Goal: Transaction & Acquisition: Book appointment/travel/reservation

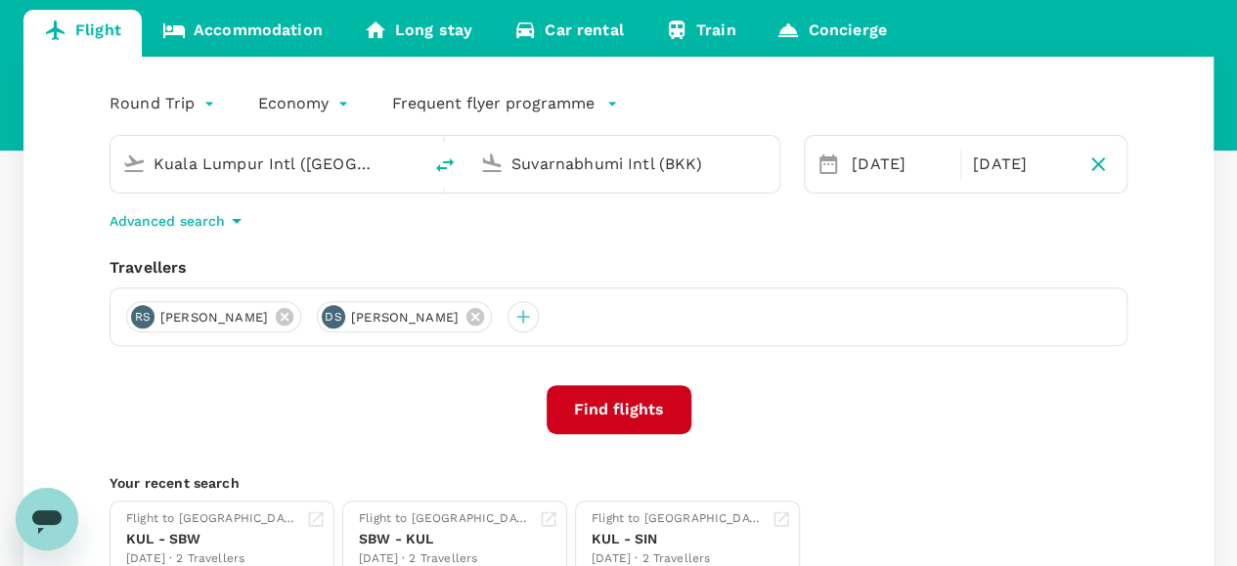
scroll to position [98, 0]
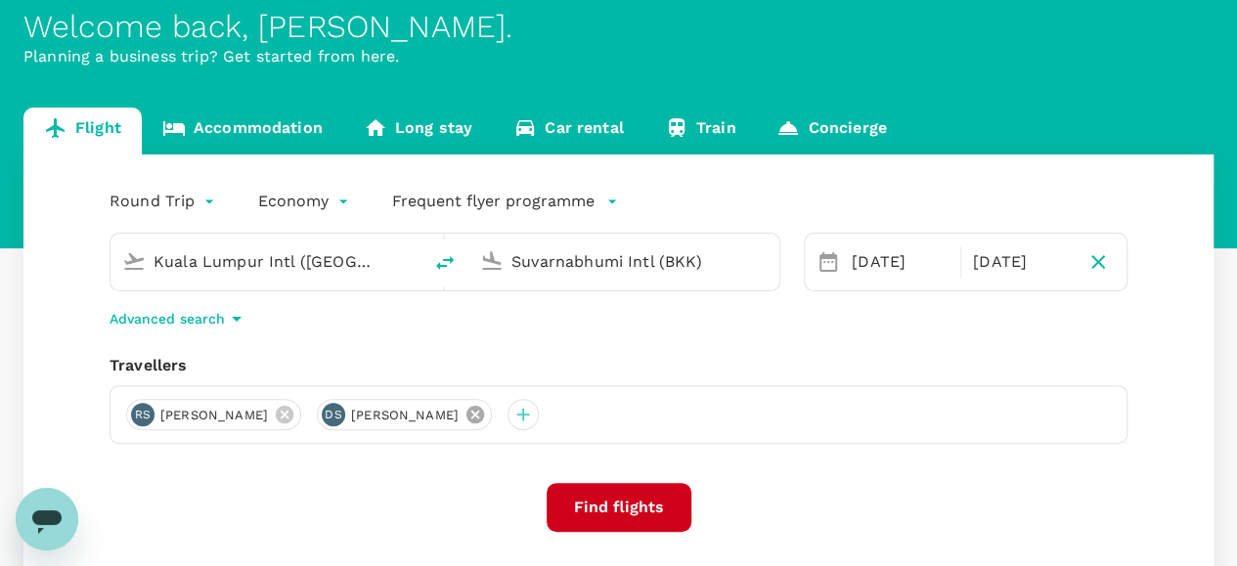
click at [484, 415] on icon at bounding box center [475, 415] width 18 height 18
click at [291, 414] on icon at bounding box center [285, 415] width 18 height 18
click at [141, 414] on div at bounding box center [141, 414] width 31 height 31
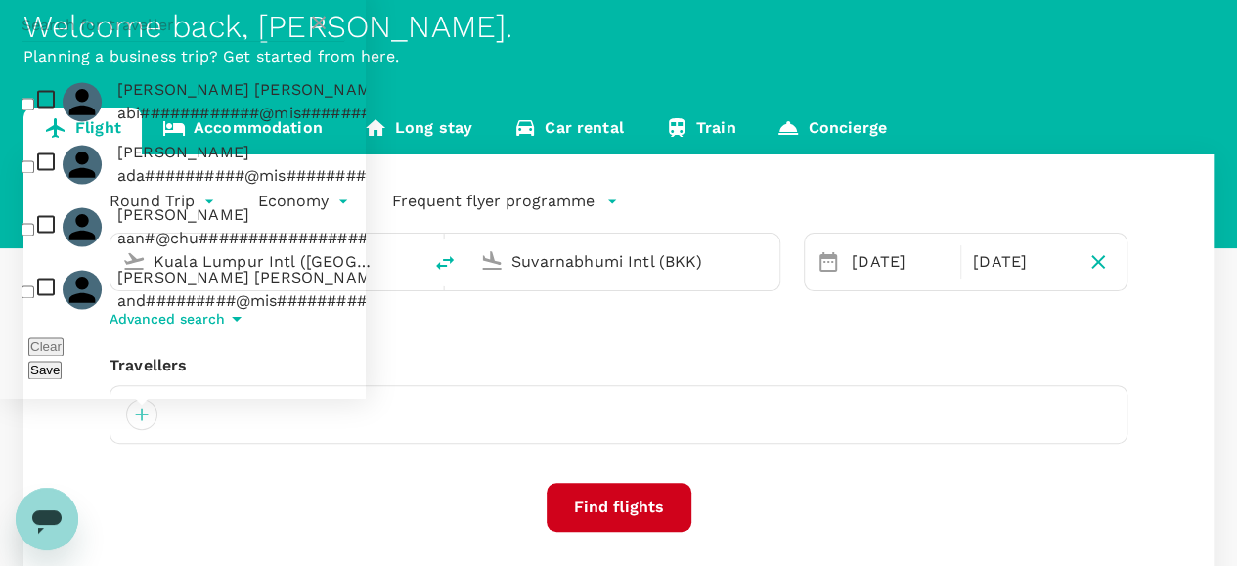
click at [252, 41] on input "text" at bounding box center [165, 25] width 286 height 31
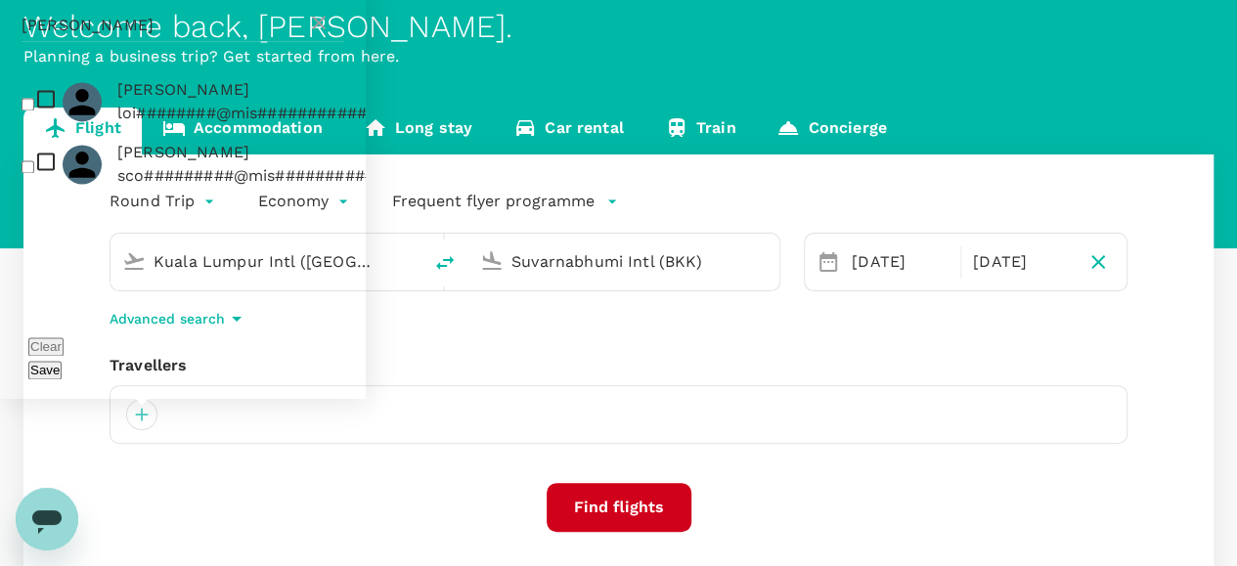
type input "sucher"
click at [29, 110] on input "checkbox" at bounding box center [28, 104] width 13 height 13
checkbox input "true"
click at [30, 173] on input "checkbox" at bounding box center [28, 166] width 13 height 13
checkbox input "true"
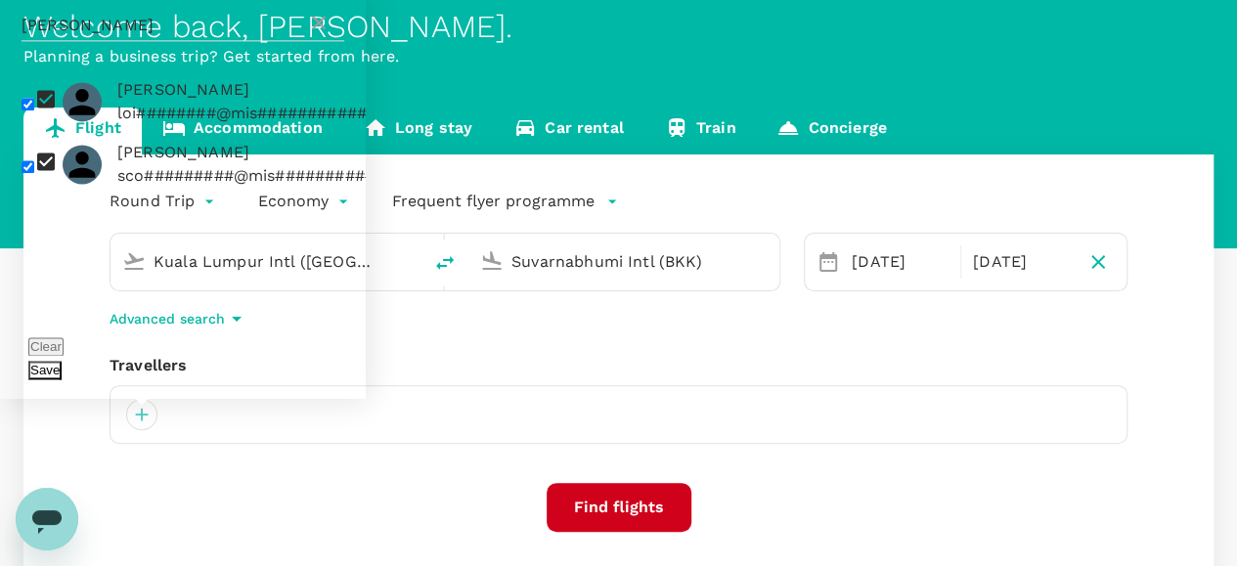
click at [62, 369] on button "Save" at bounding box center [44, 370] width 33 height 19
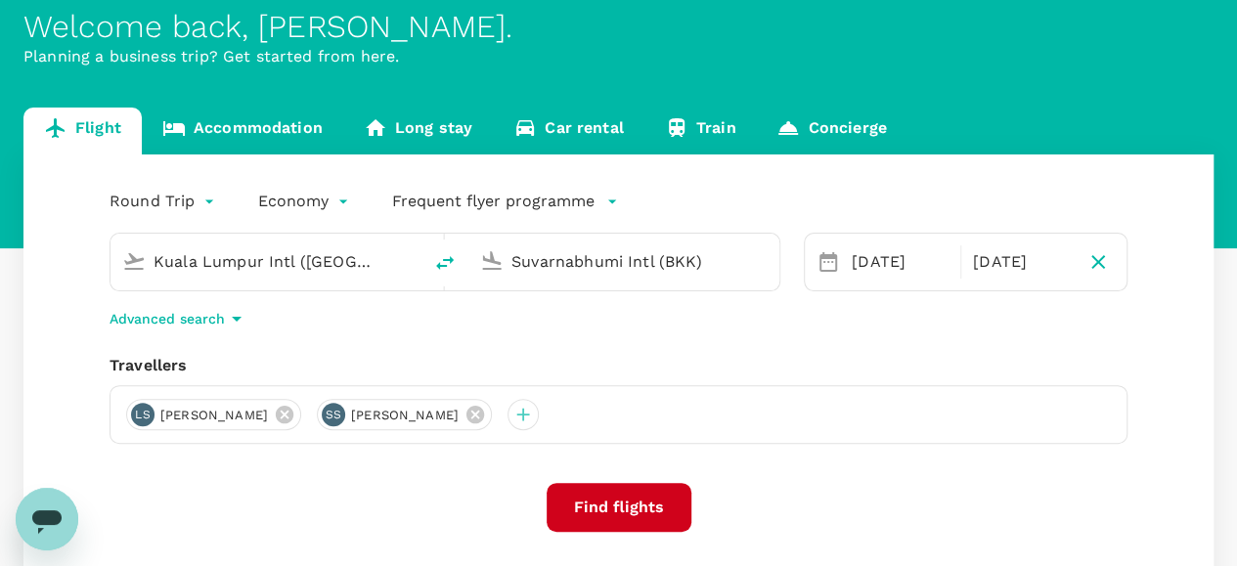
click at [366, 269] on input "Kuala Lumpur Intl ([GEOGRAPHIC_DATA])" at bounding box center [267, 261] width 227 height 30
click at [227, 385] on p "Sibu" at bounding box center [282, 396] width 450 height 23
type input "Sibu (SBW)"
drag, startPoint x: 738, startPoint y: 271, endPoint x: 466, endPoint y: 253, distance: 272.4
click at [466, 253] on div "Sibu (SBW) Suvarnabhumi Intl (BKK)" at bounding box center [445, 262] width 671 height 59
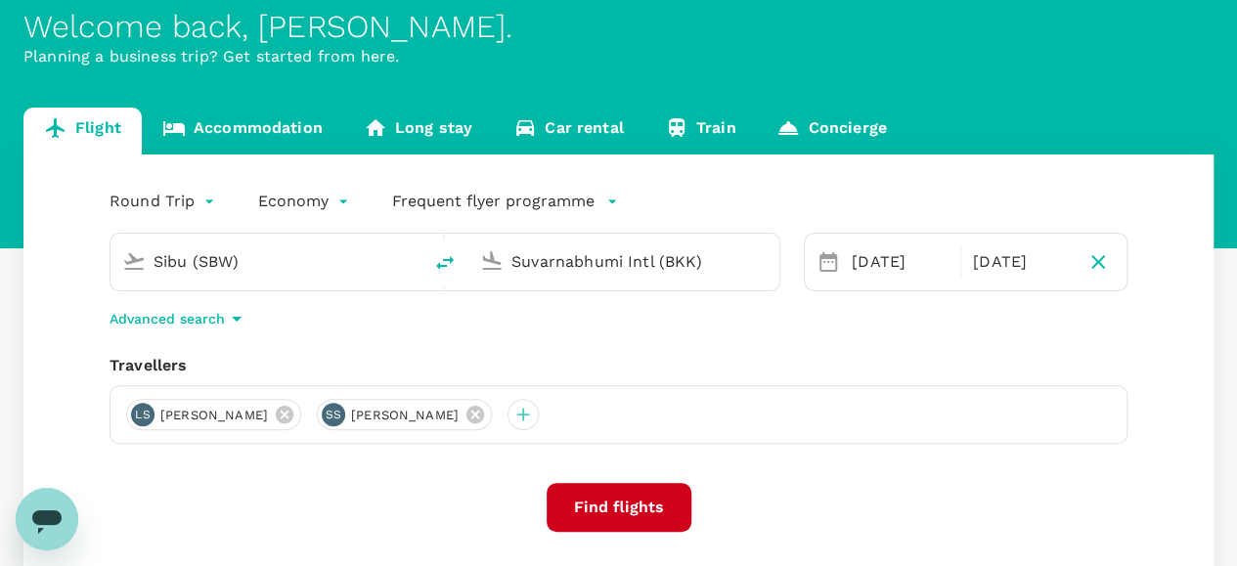
drag, startPoint x: 704, startPoint y: 263, endPoint x: 485, endPoint y: 271, distance: 219.2
click at [485, 271] on div "Suvarnabhumi Intl (BKK)" at bounding box center [619, 258] width 295 height 43
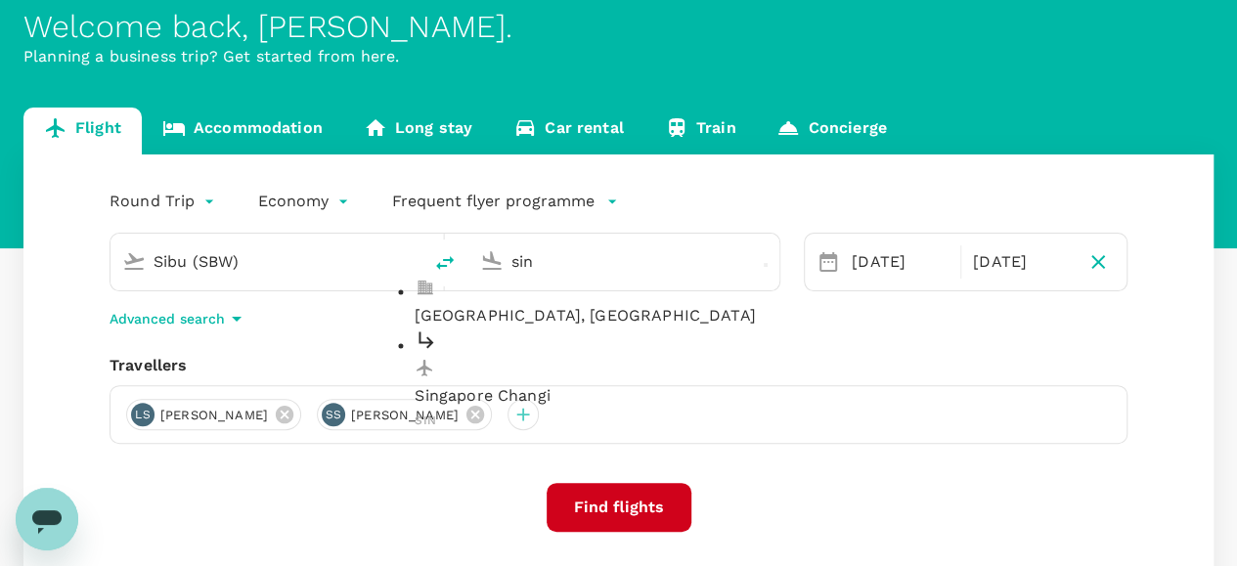
click at [507, 385] on p "Singapore Changi" at bounding box center [640, 396] width 450 height 23
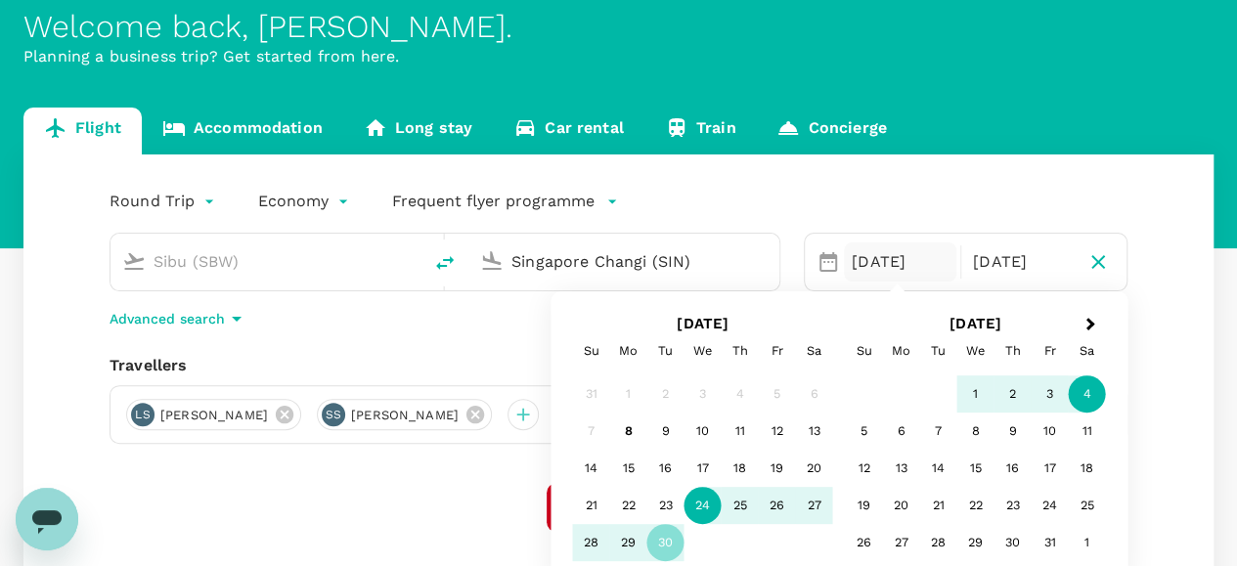
type input "Singapore Changi (SIN)"
click at [708, 507] on div "24" at bounding box center [702, 505] width 37 height 37
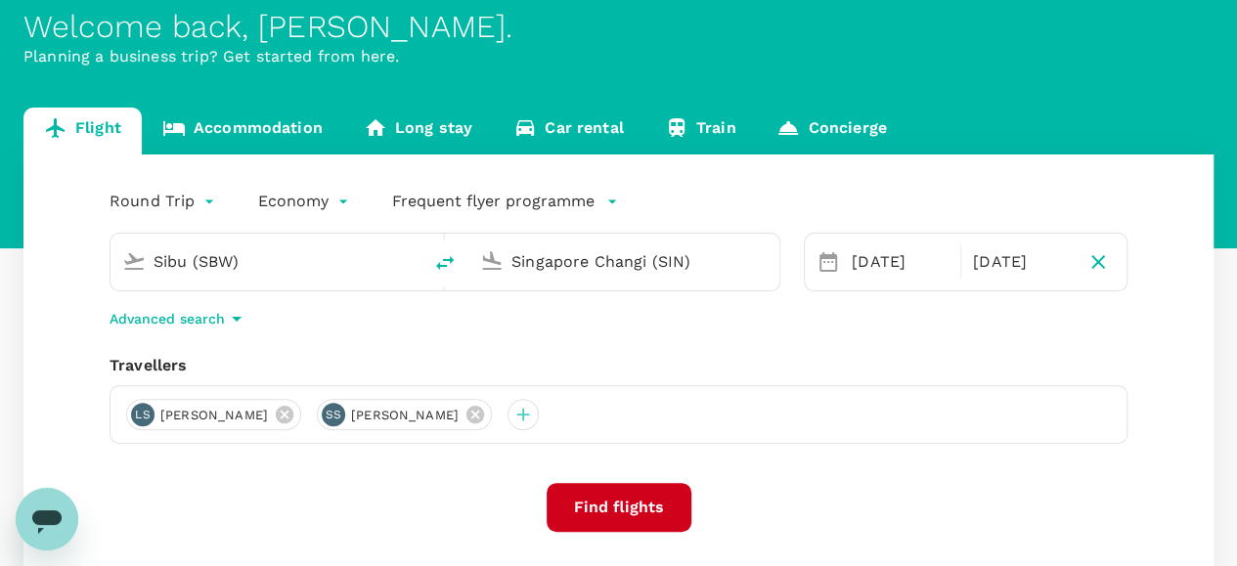
click at [1100, 263] on icon "button" at bounding box center [1098, 262] width 14 height 14
type input "oneway"
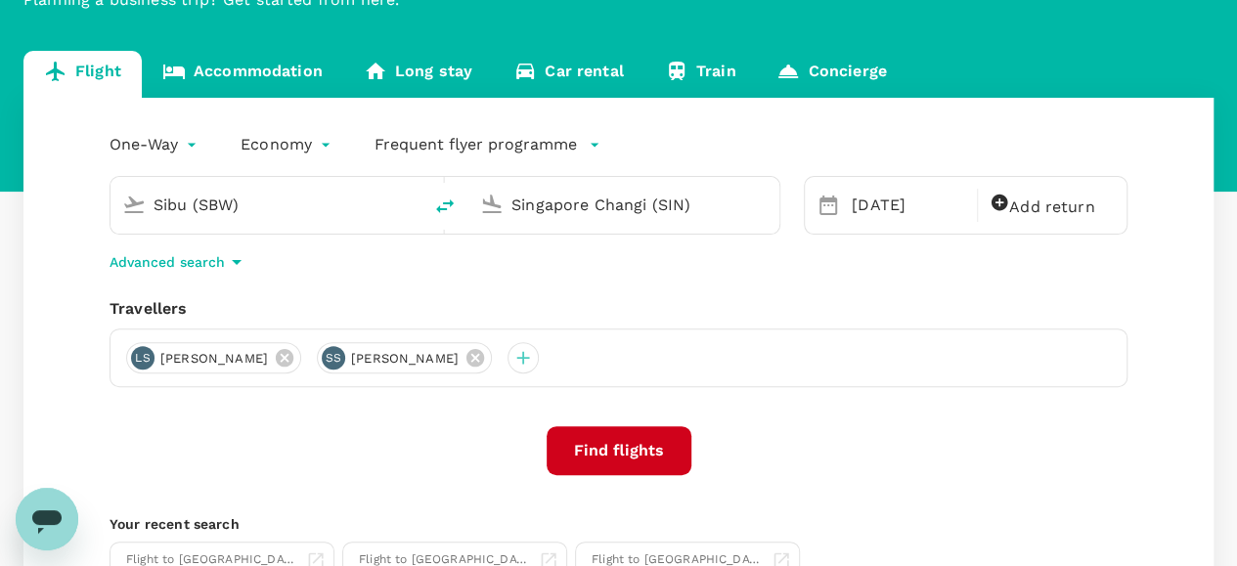
scroll to position [196, 0]
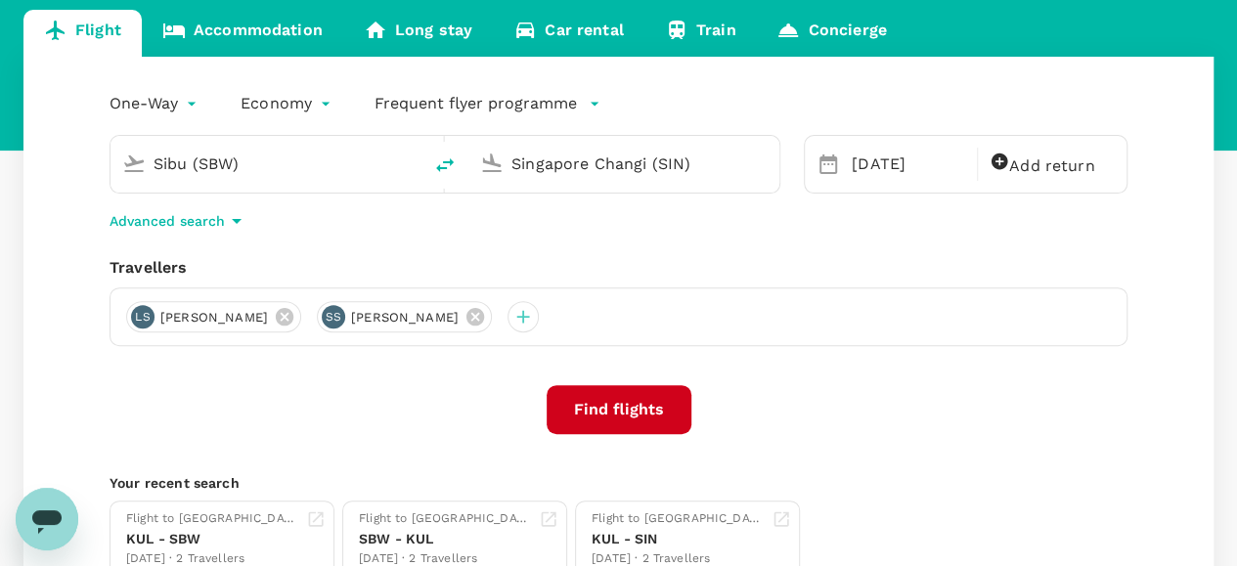
click at [610, 412] on button "Find flights" at bounding box center [619, 409] width 145 height 49
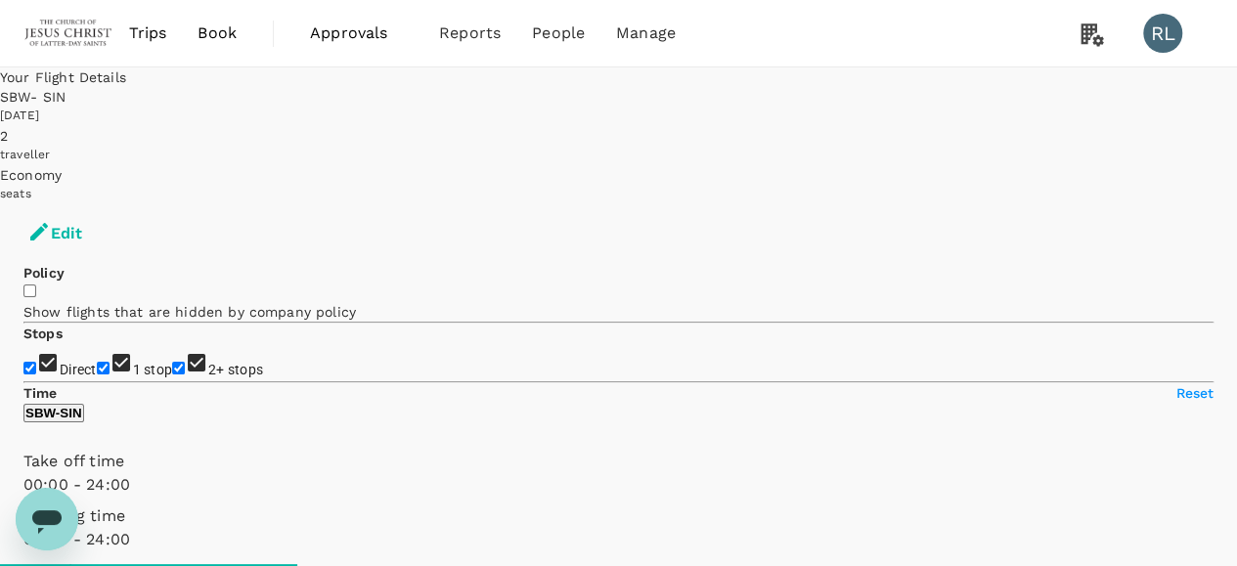
scroll to position [98, 0]
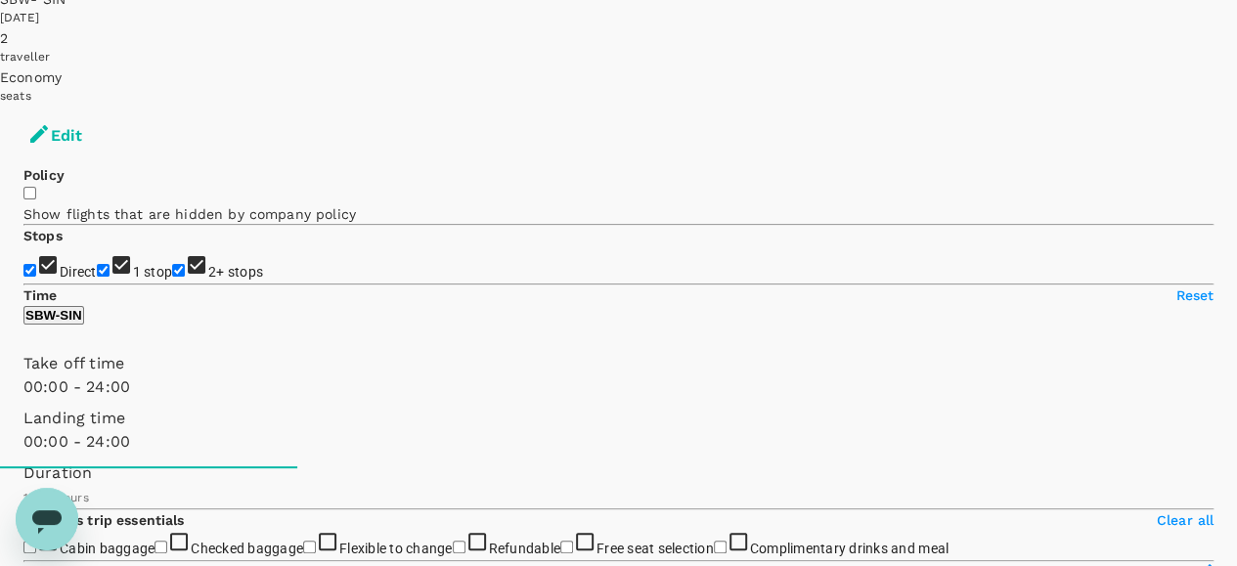
type input "MYR"
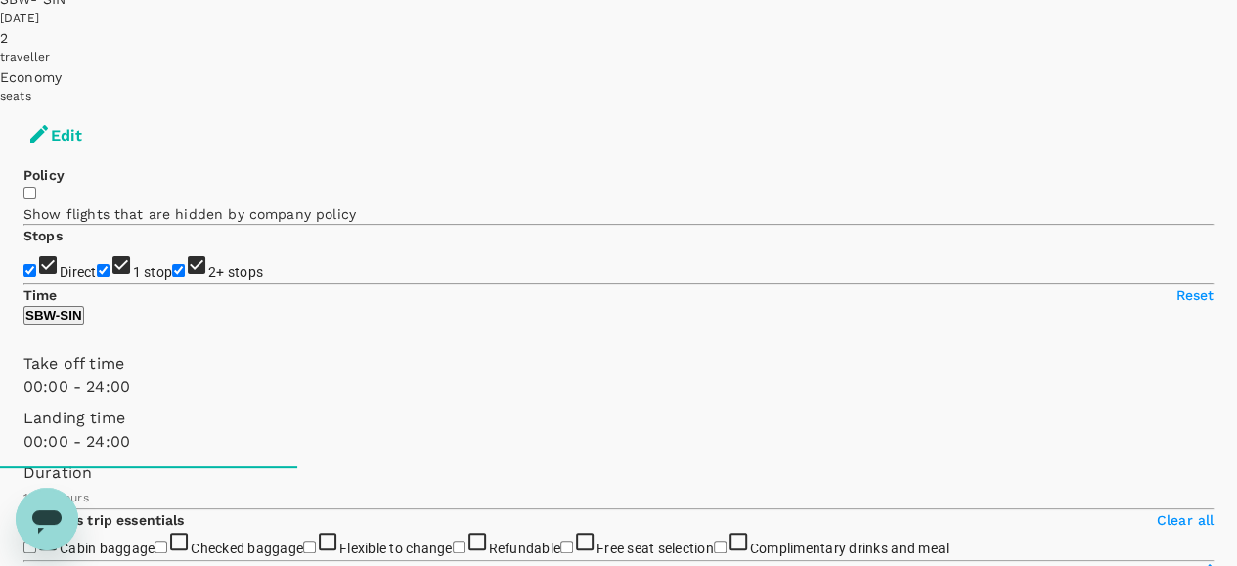
scroll to position [196, 0]
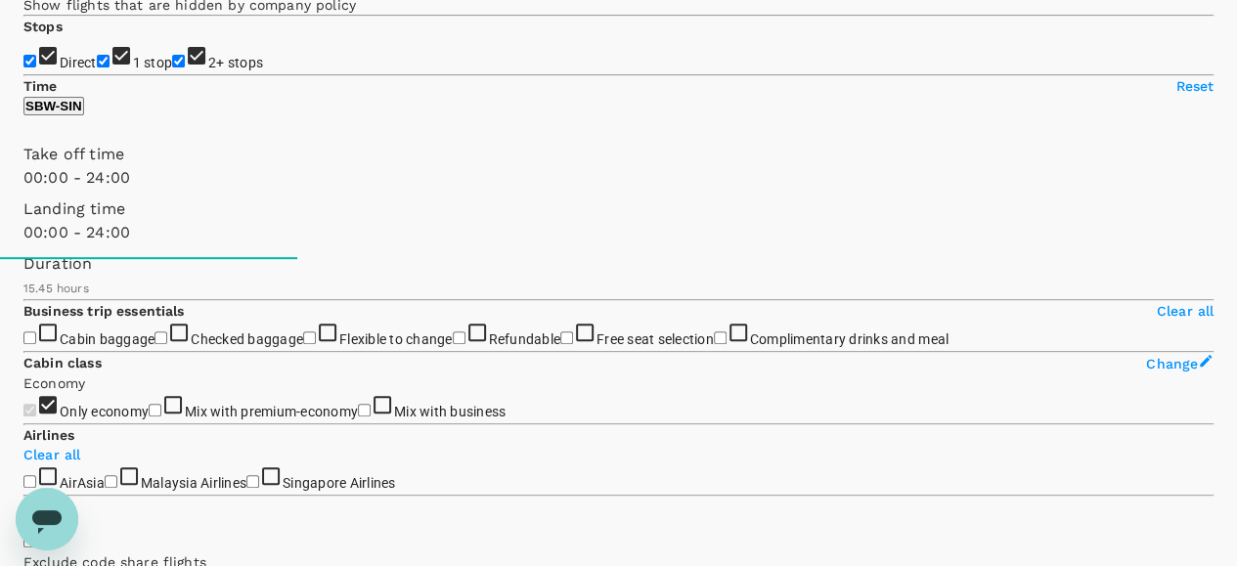
scroll to position [391, 0]
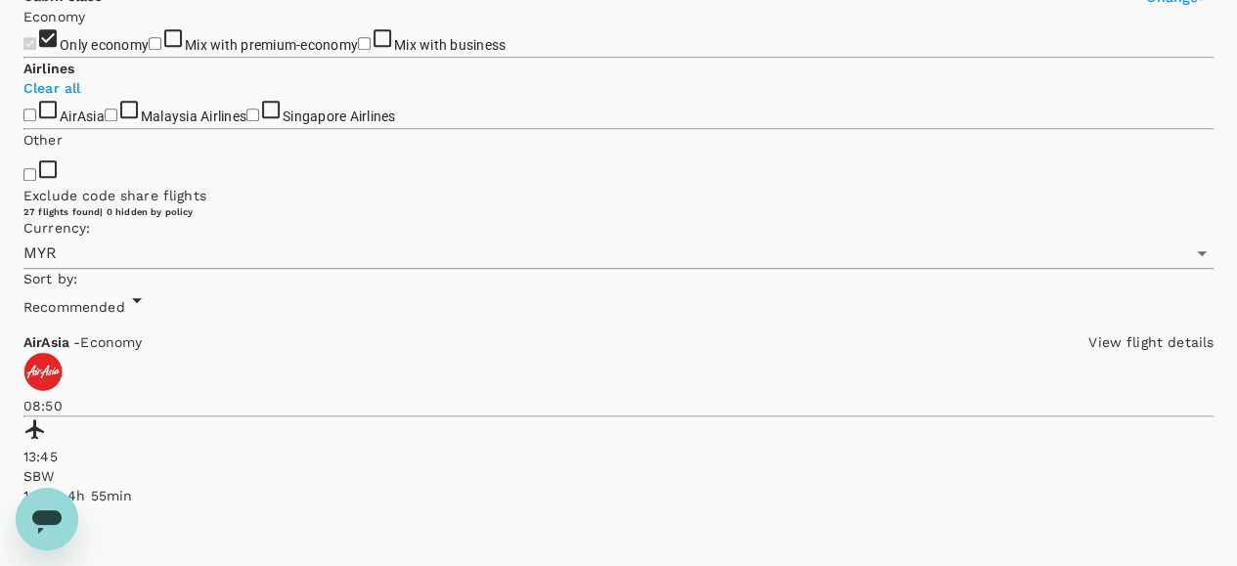
scroll to position [684, 0]
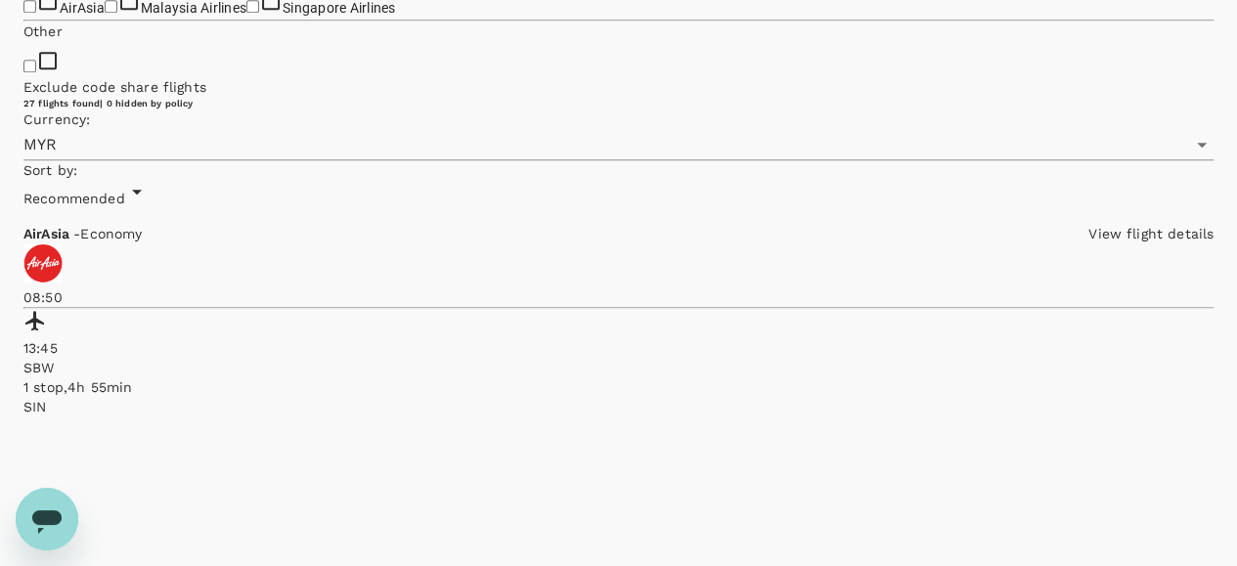
scroll to position [880, 0]
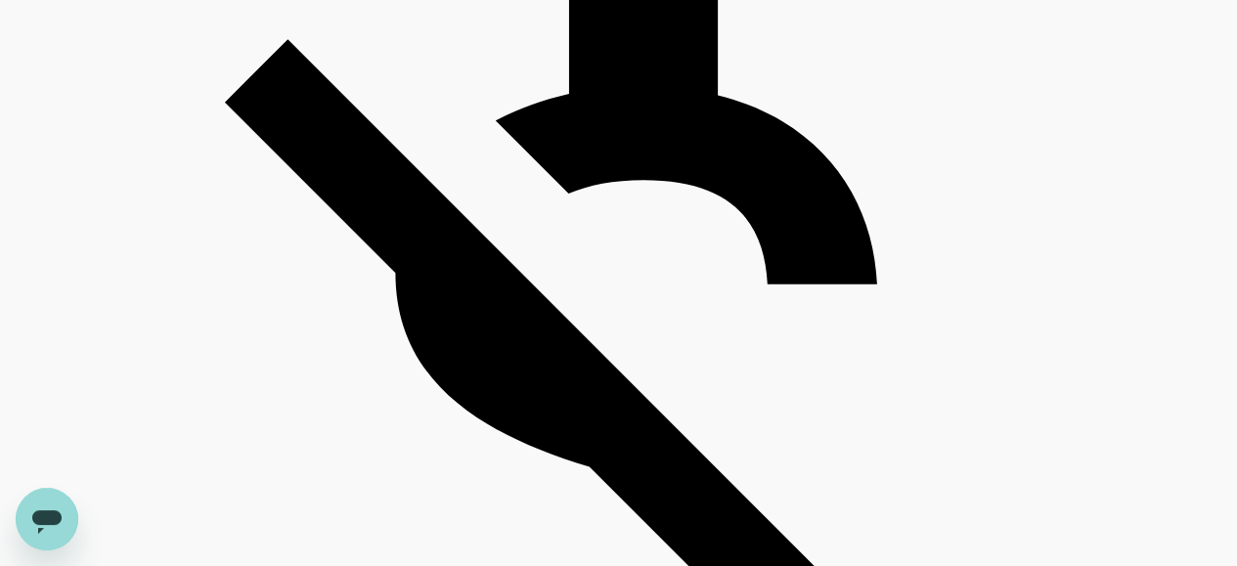
scroll to position [1271, 0]
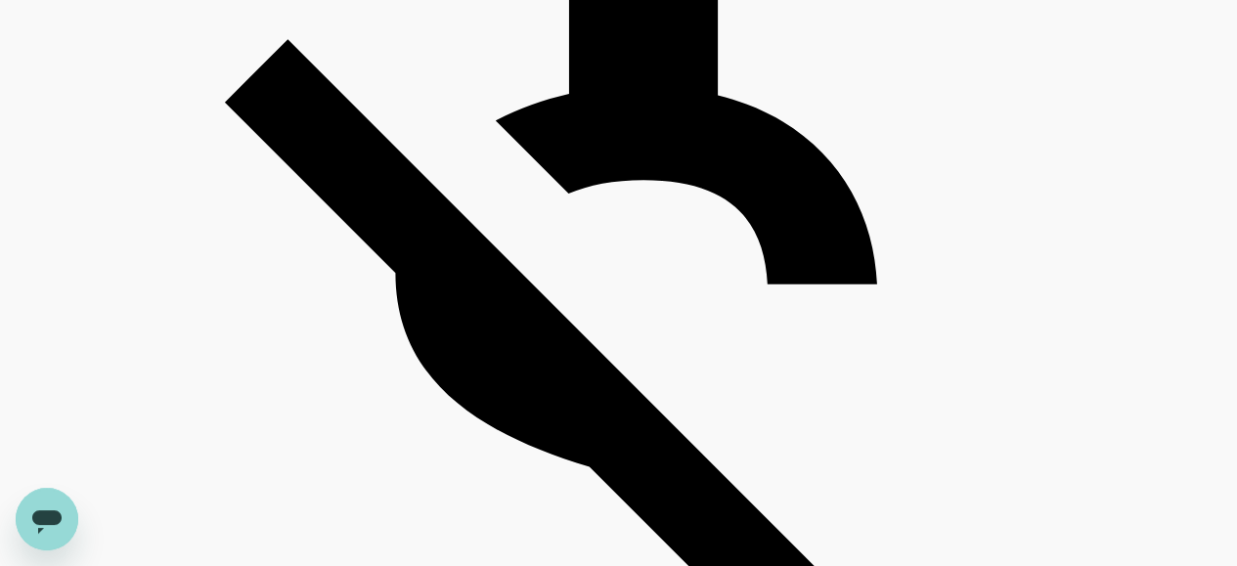
scroll to position [1467, 0]
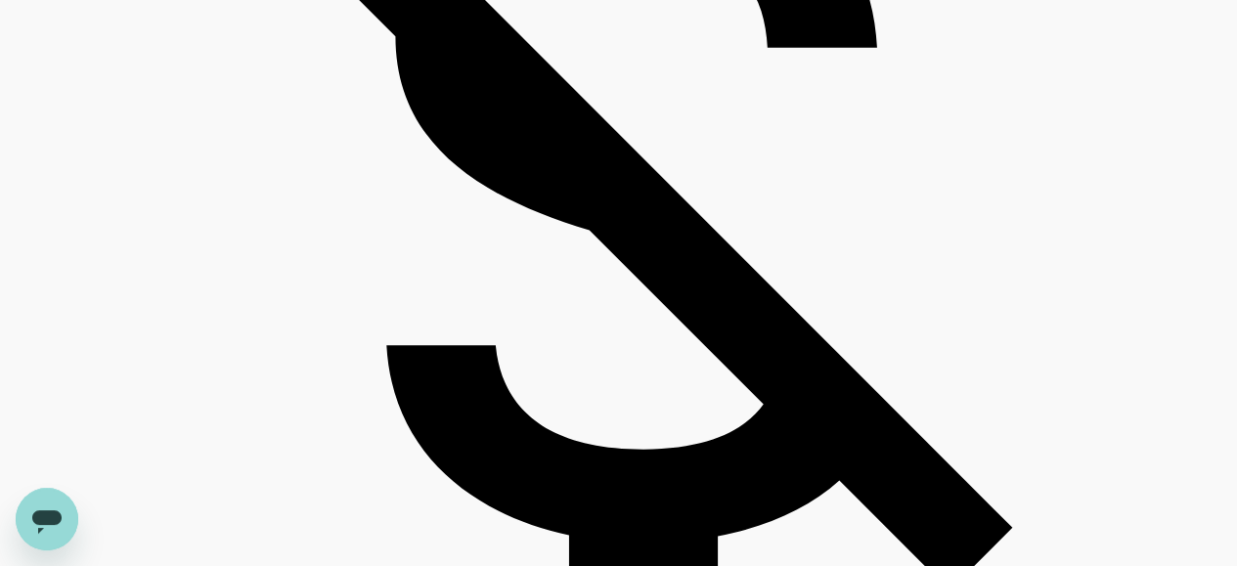
scroll to position [1662, 0]
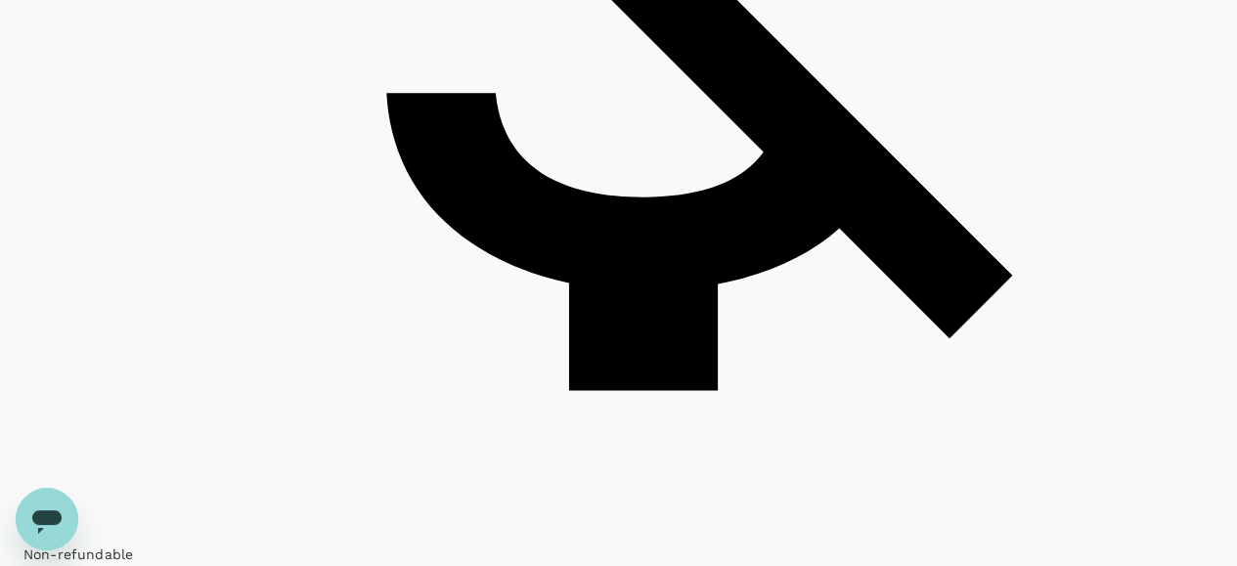
scroll to position [1858, 0]
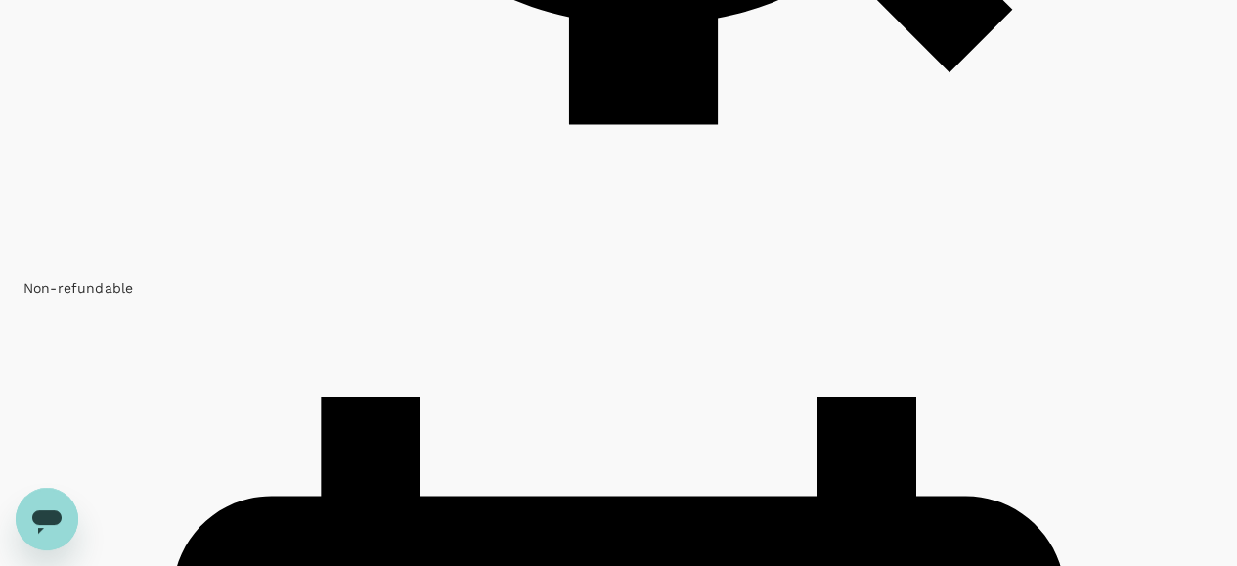
scroll to position [2151, 0]
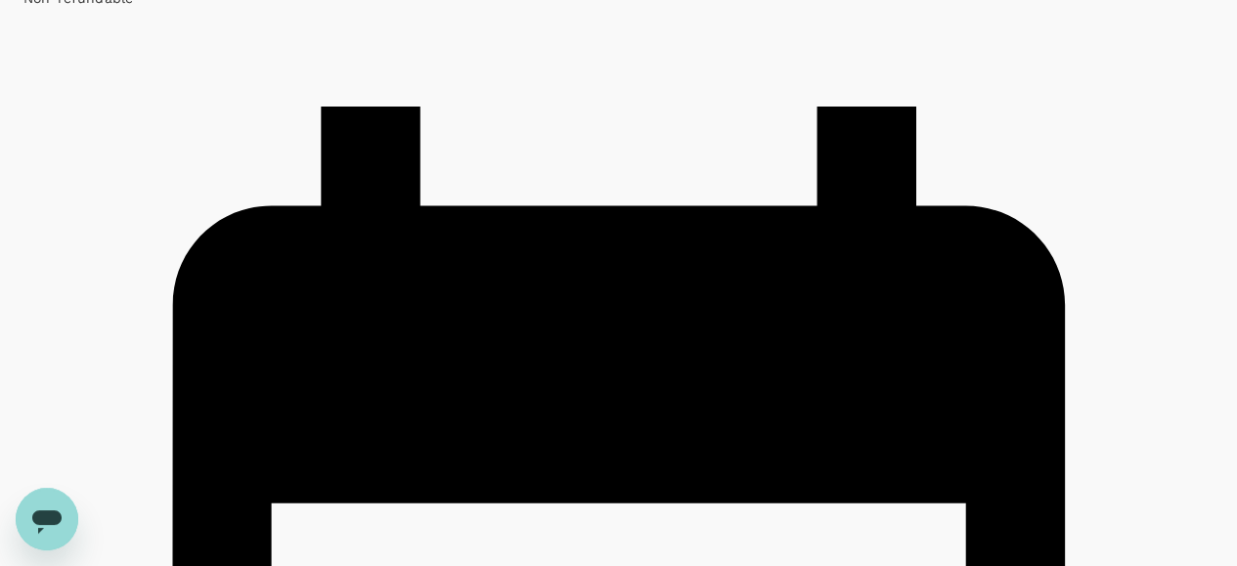
scroll to position [2444, 0]
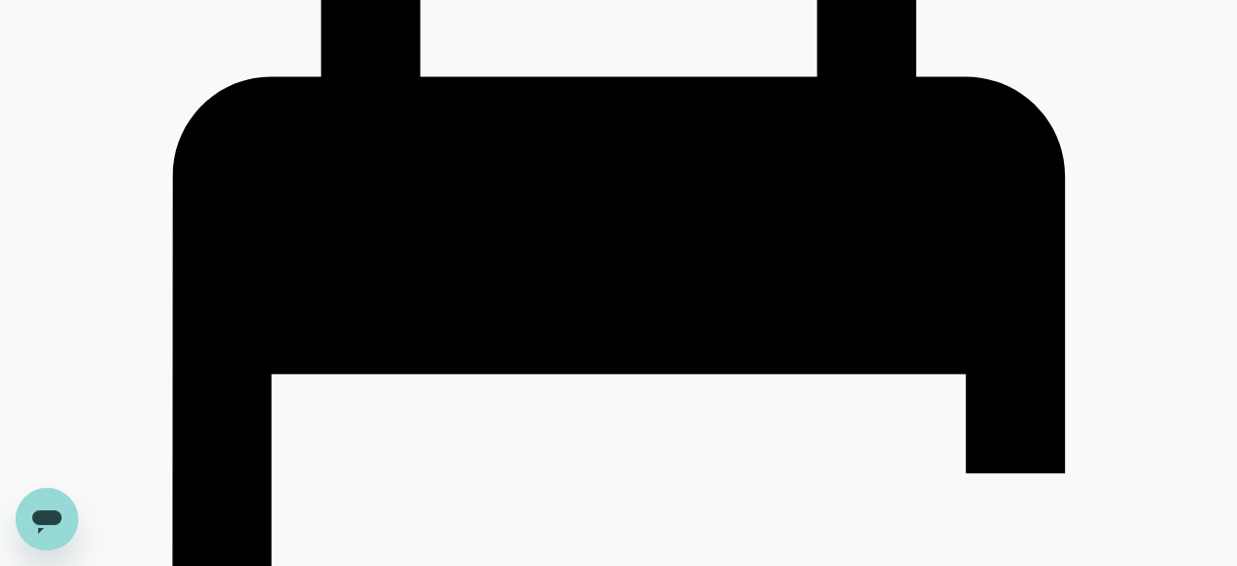
scroll to position [2640, 0]
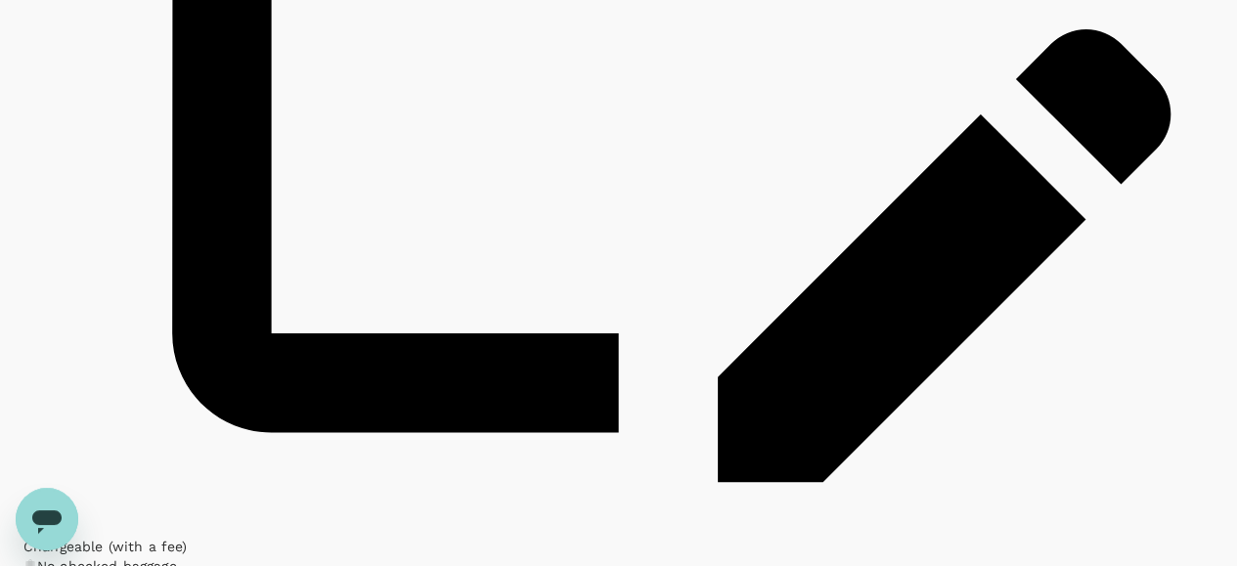
scroll to position [3129, 0]
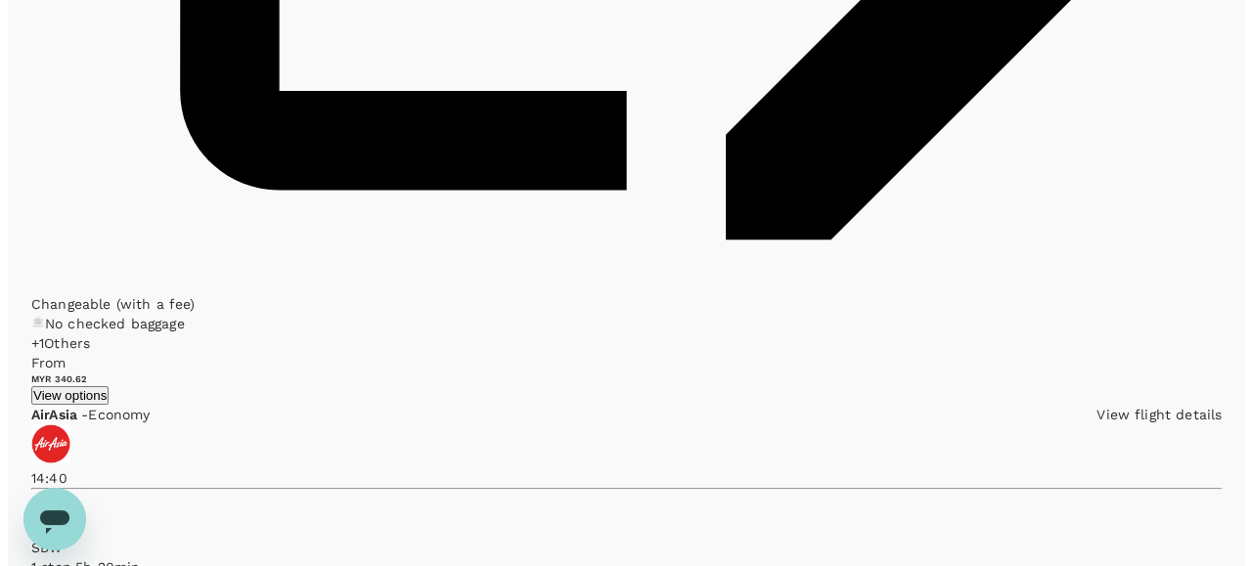
scroll to position [3324, 0]
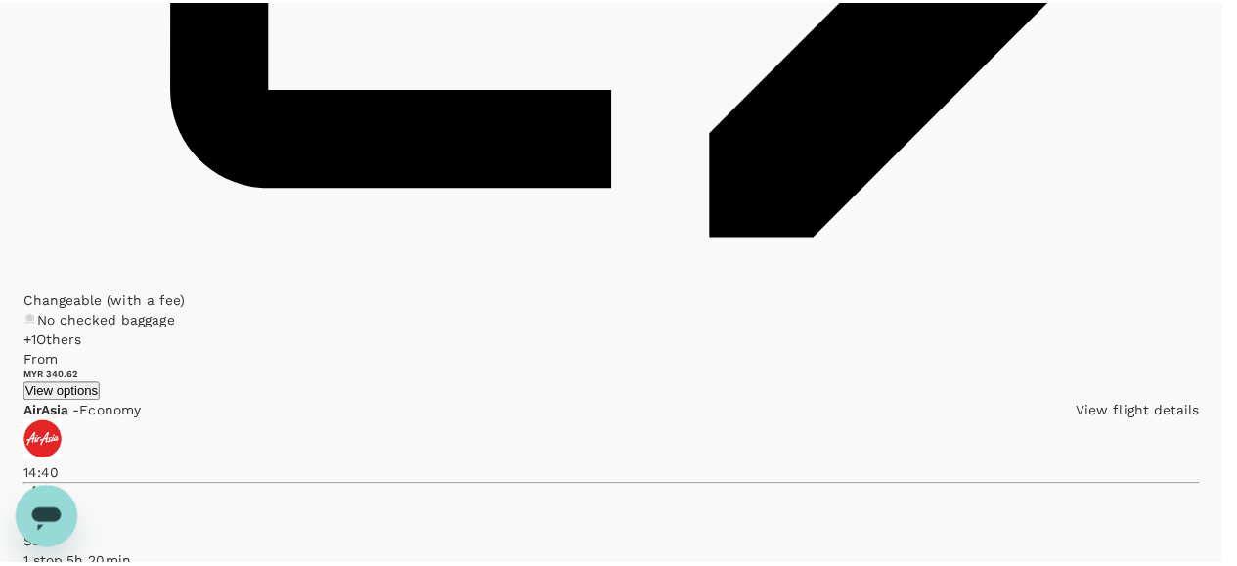
scroll to position [460, 0]
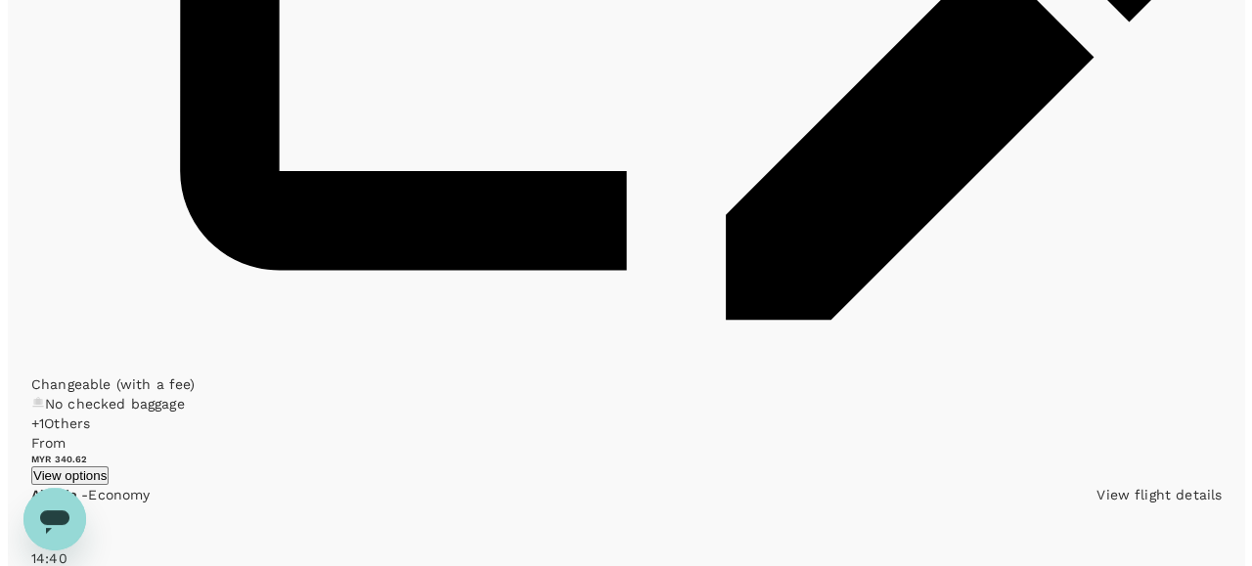
scroll to position [3257, 0]
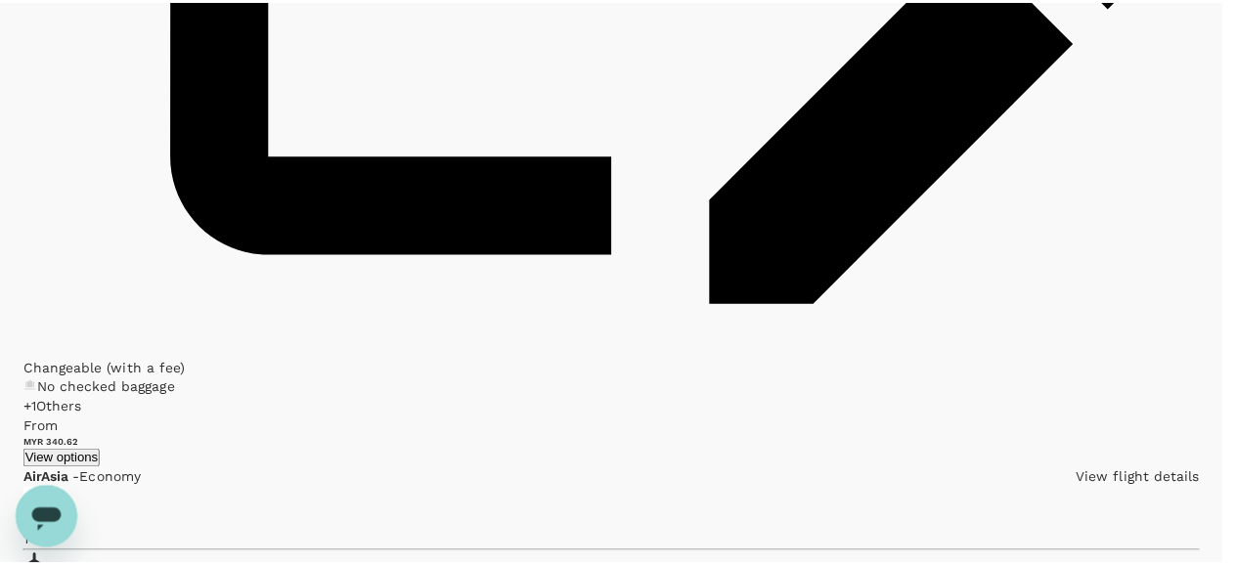
scroll to position [460, 0]
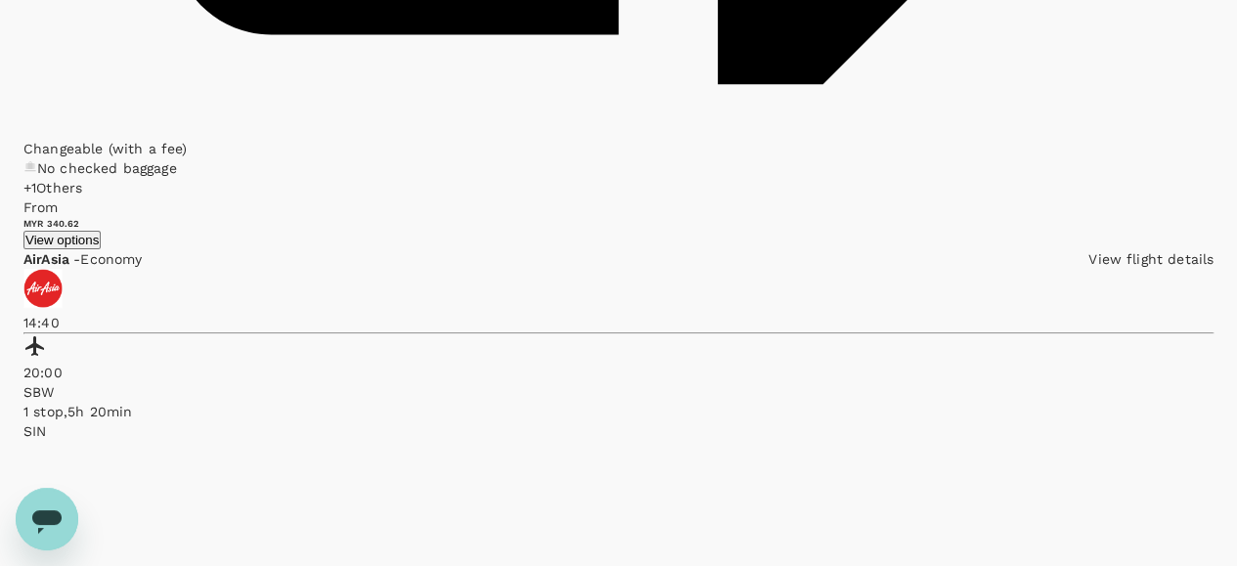
scroll to position [3483, 0]
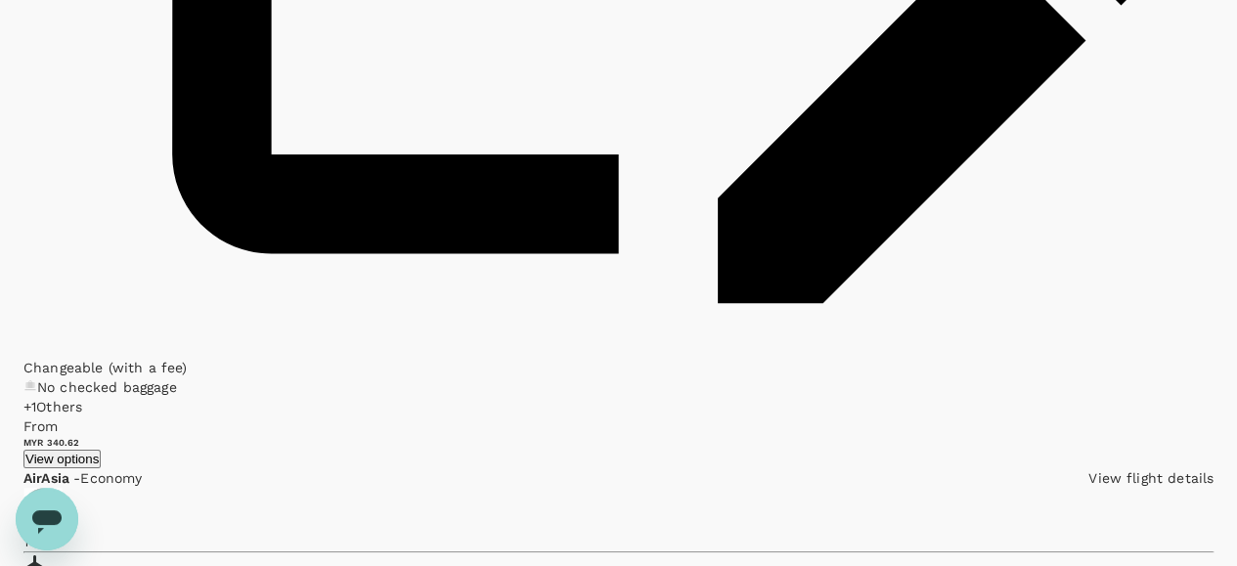
scroll to position [3287, 0]
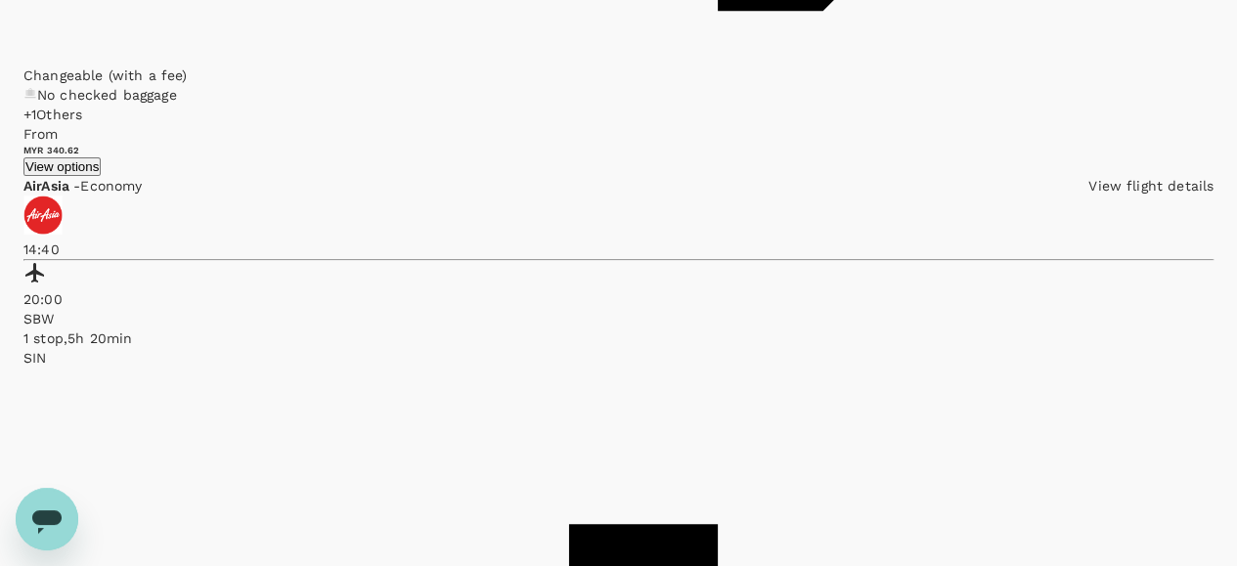
scroll to position [3648, 0]
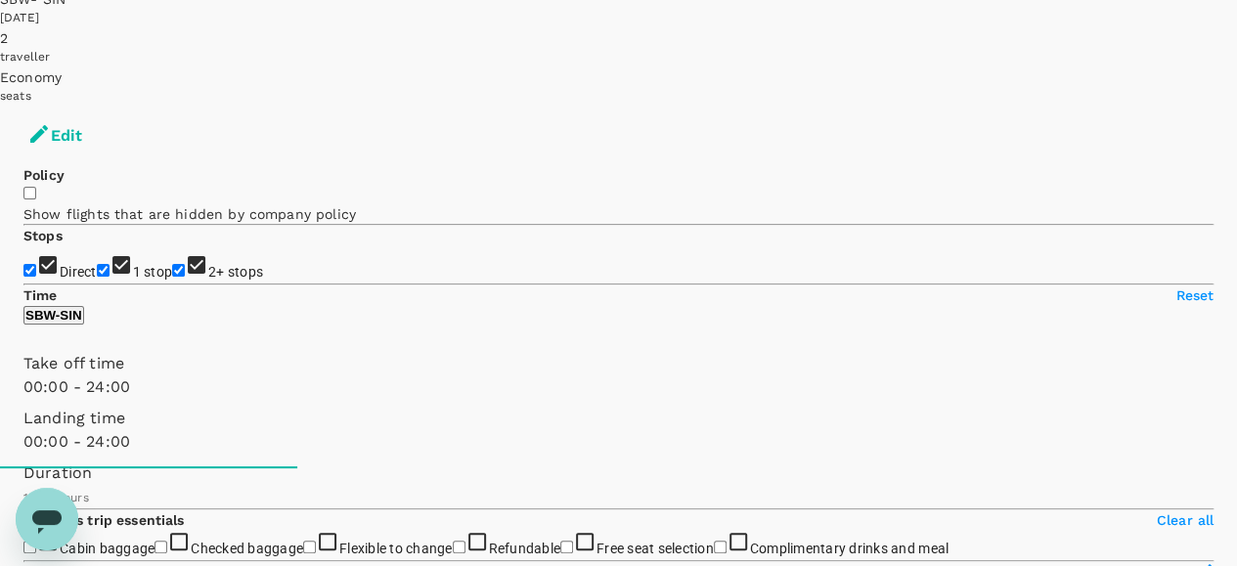
scroll to position [196, 0]
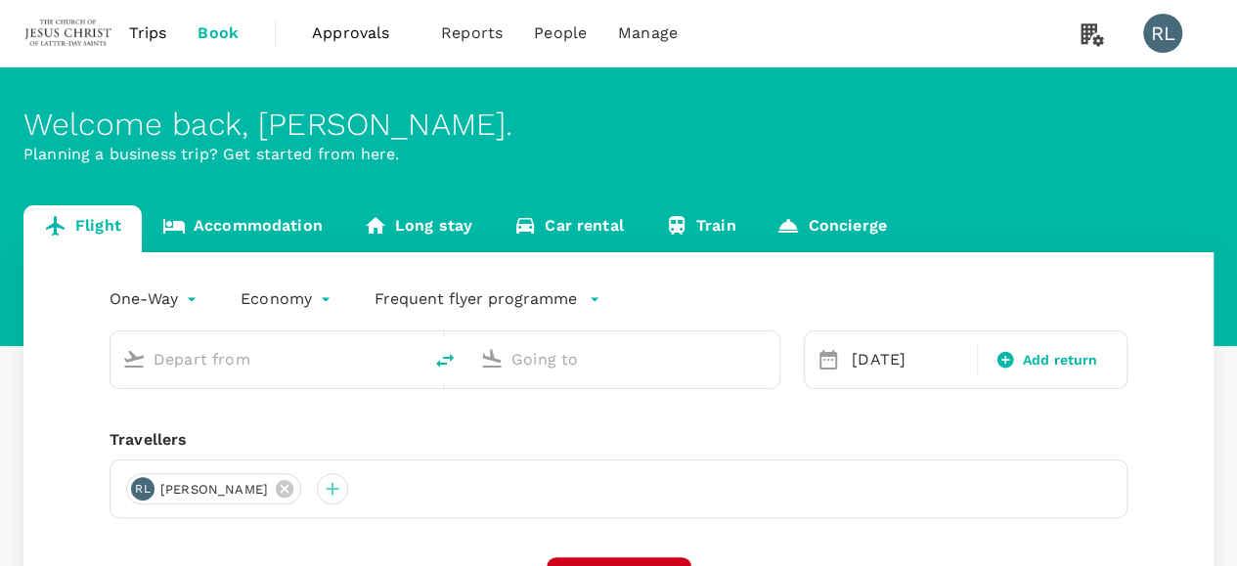
type input "Sibu (SBW)"
type input "Singapore Changi (SIN)"
type input "Sibu (SBW)"
type input "Singapore Changi (SIN)"
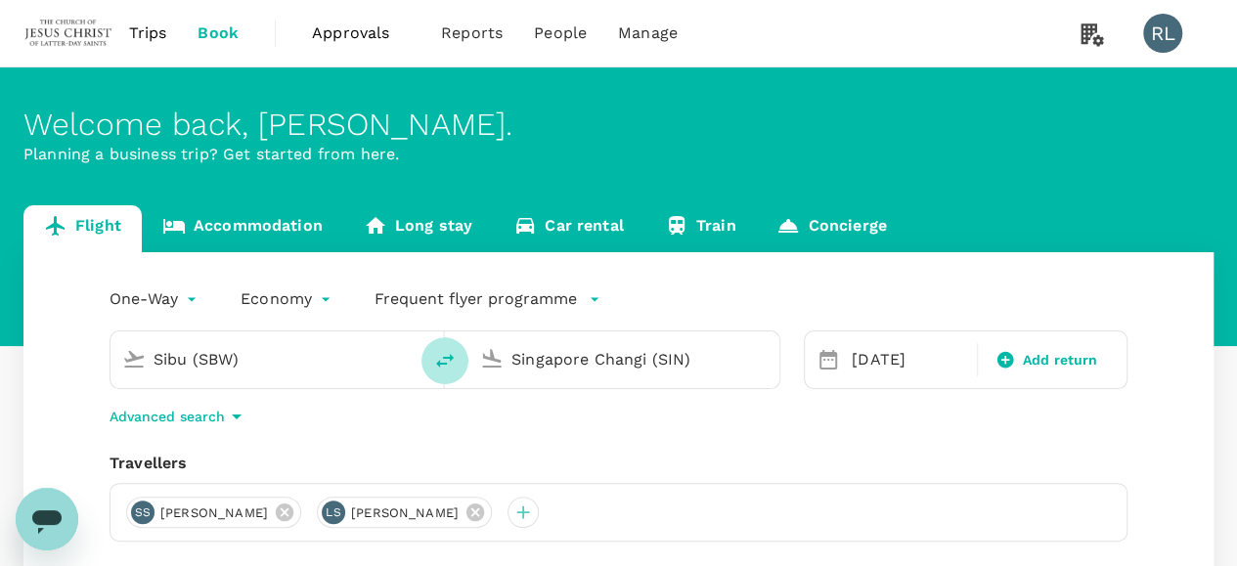
click at [439, 362] on icon "delete" at bounding box center [445, 361] width 18 height 14
type input "Singapore Changi (SIN)"
click at [610, 357] on input "Sibu (SBW)" at bounding box center [624, 359] width 227 height 30
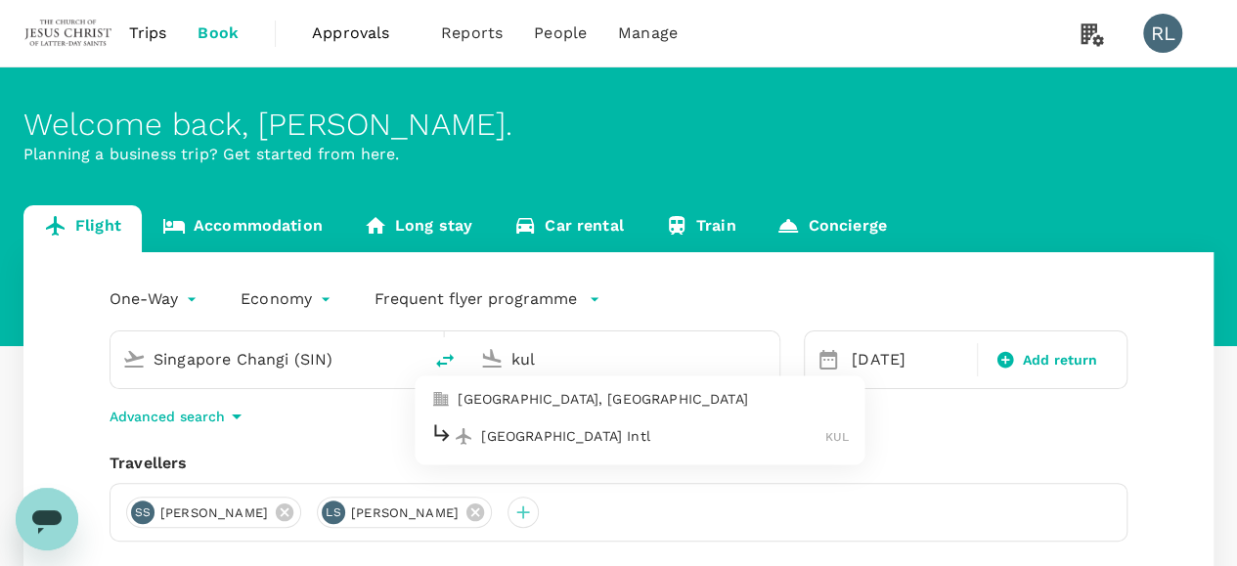
click at [577, 433] on p "[GEOGRAPHIC_DATA] Intl" at bounding box center [653, 436] width 344 height 20
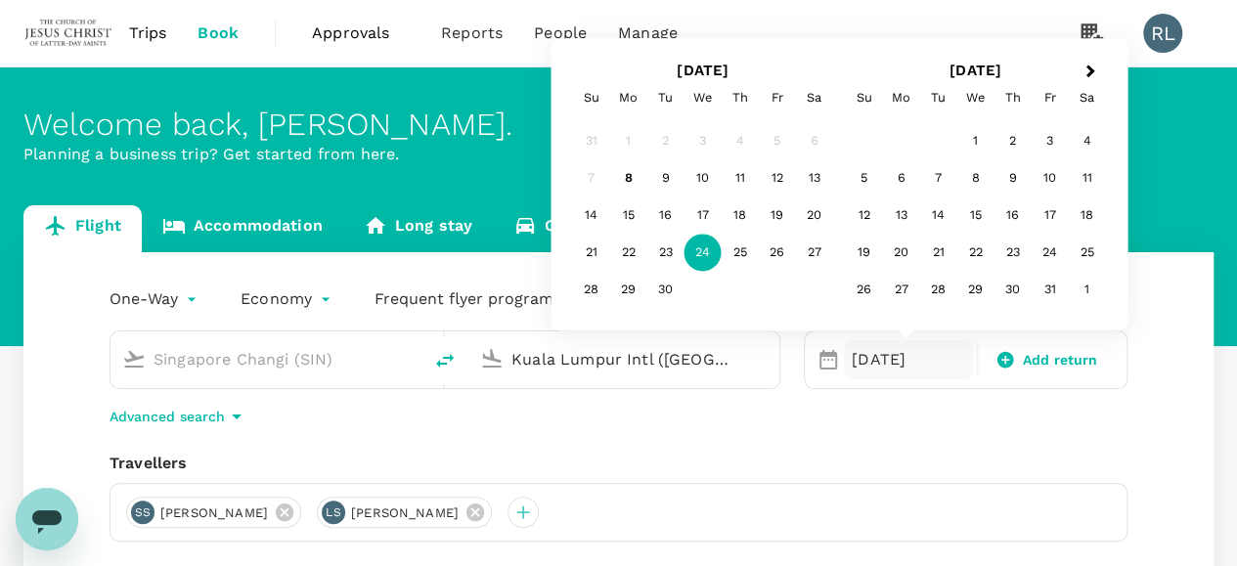
type input "Kuala Lumpur Intl ([GEOGRAPHIC_DATA])"
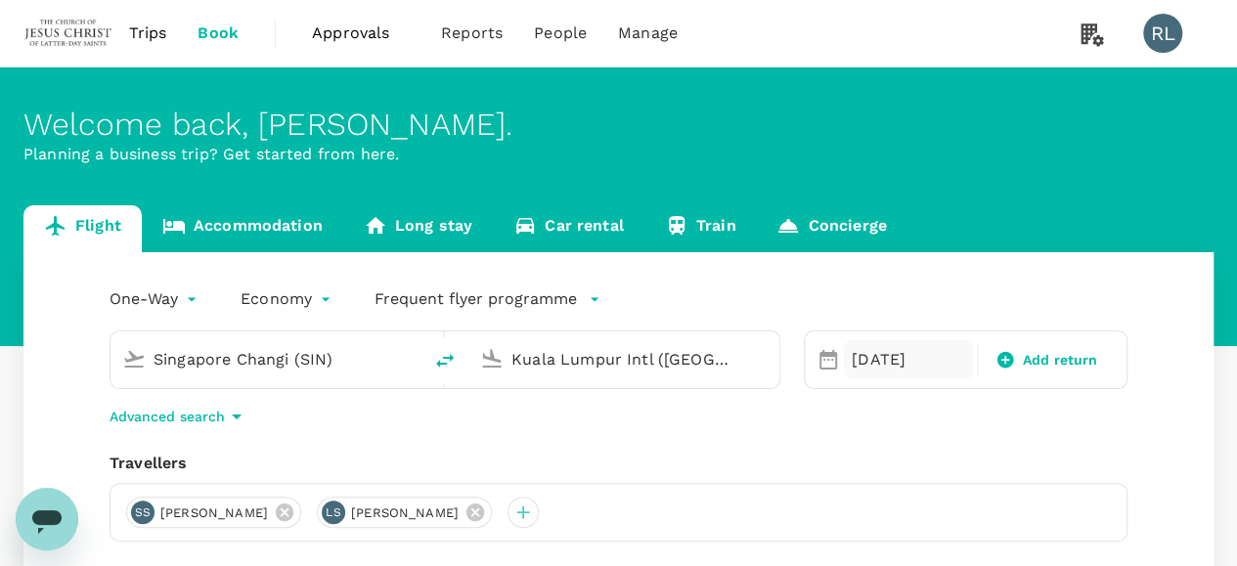
click at [862, 358] on div "[DATE]" at bounding box center [908, 359] width 129 height 39
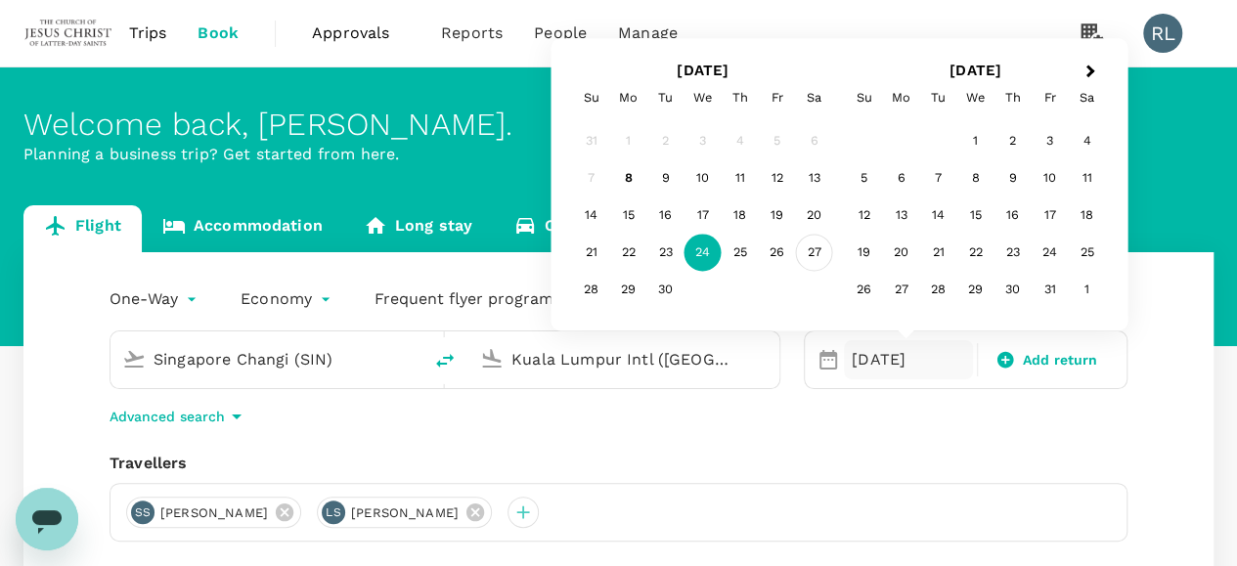
click at [814, 256] on div "27" at bounding box center [814, 253] width 37 height 37
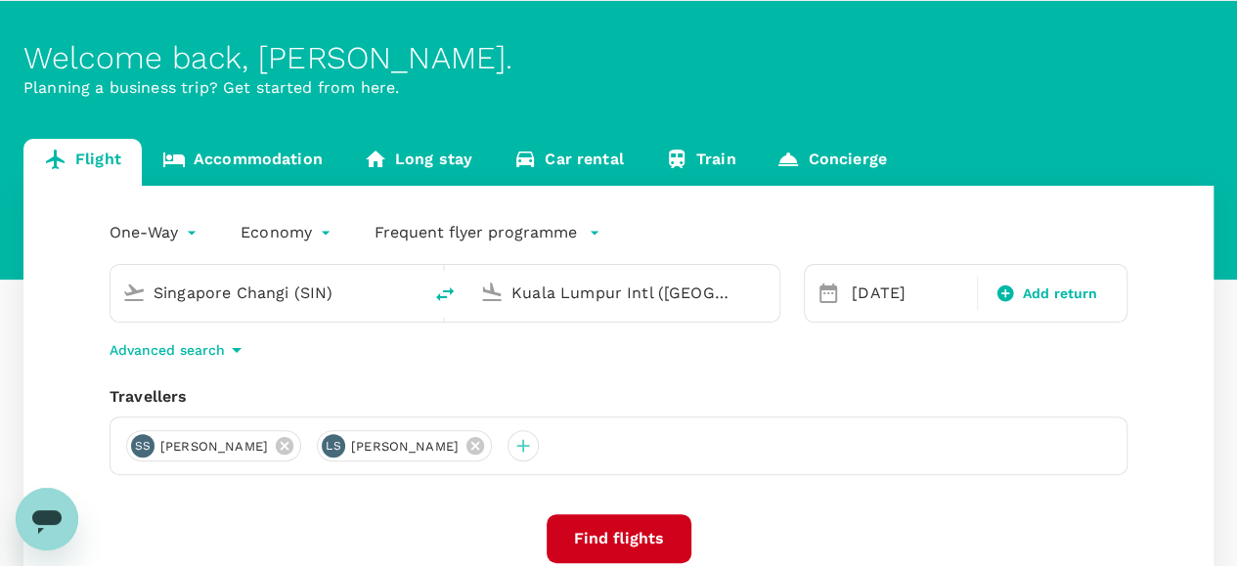
scroll to position [98, 0]
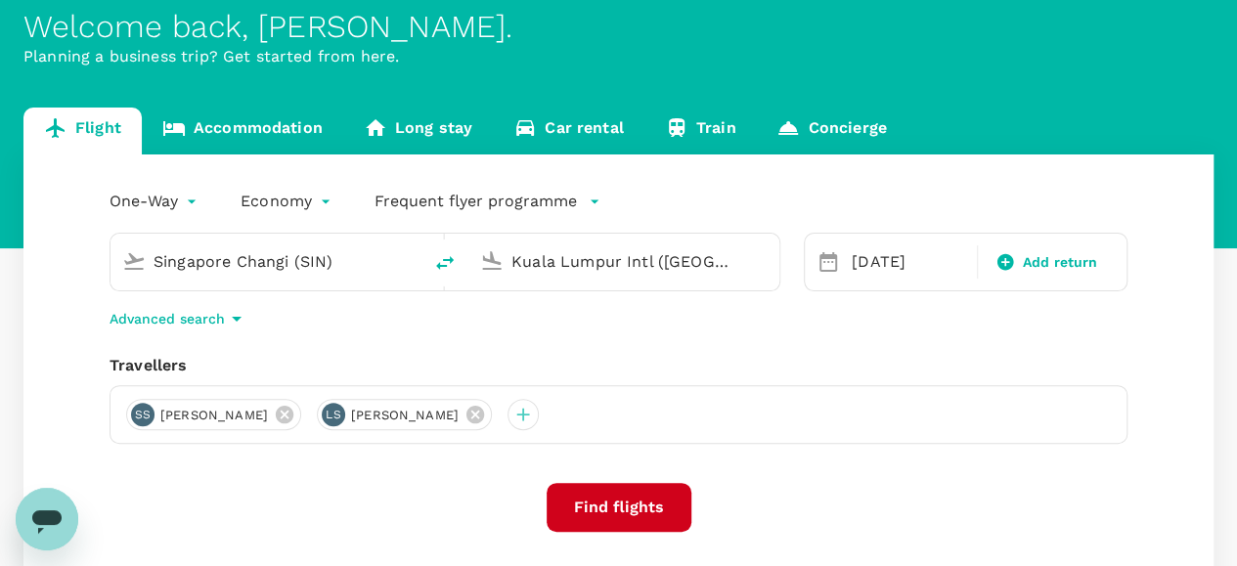
click at [622, 508] on button "Find flights" at bounding box center [619, 507] width 145 height 49
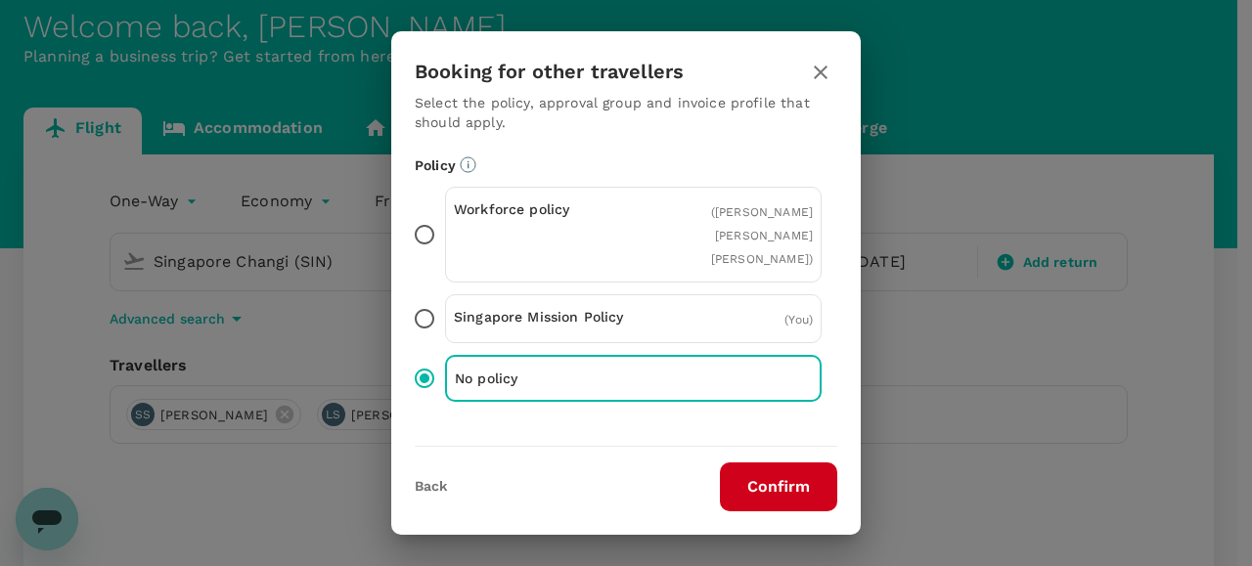
click at [749, 489] on button "Confirm" at bounding box center [778, 486] width 117 height 49
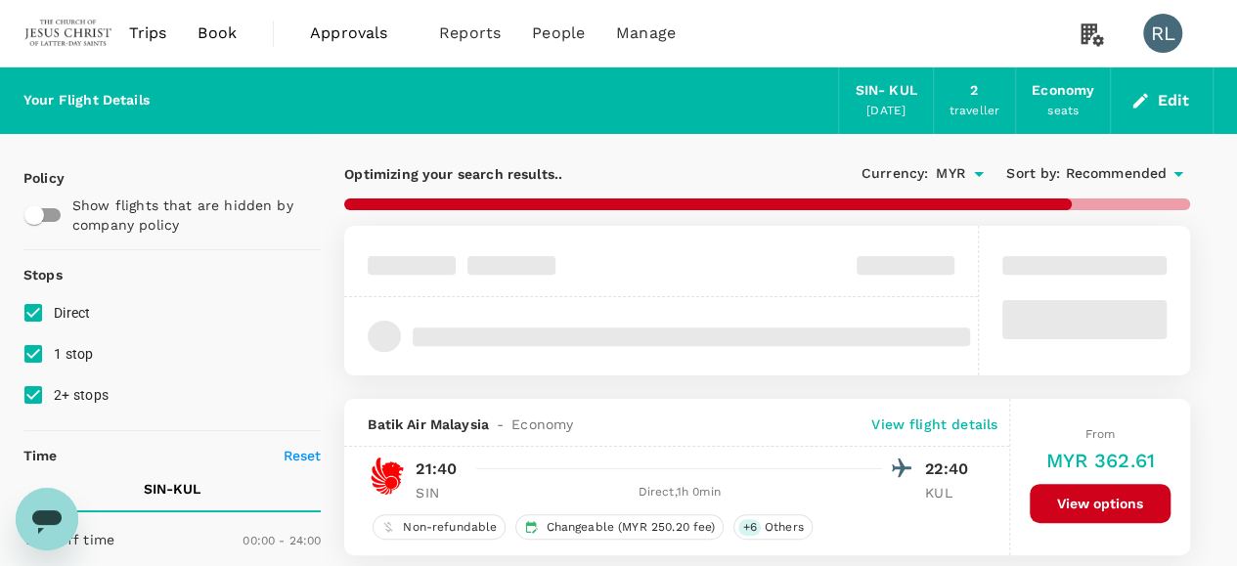
click at [30, 355] on input "1 stop" at bounding box center [33, 353] width 41 height 41
checkbox input "false"
click at [33, 386] on input "2+ stops" at bounding box center [33, 394] width 41 height 41
checkbox input "false"
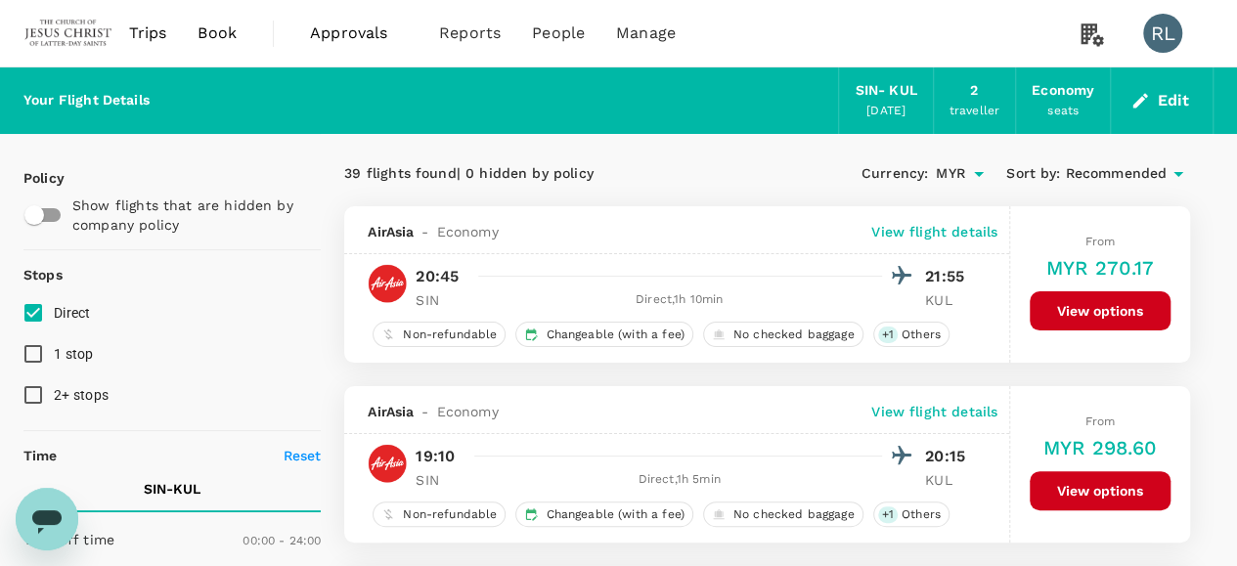
click at [1130, 174] on span "Recommended" at bounding box center [1116, 174] width 102 height 22
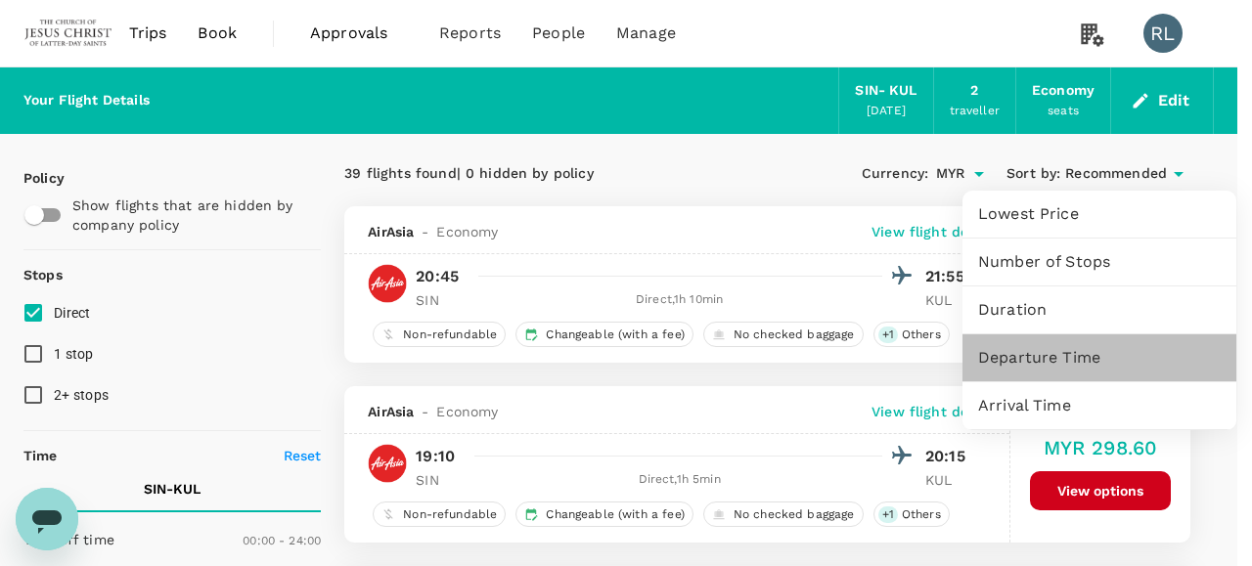
click at [1040, 359] on span "Departure Time" at bounding box center [1099, 357] width 242 height 23
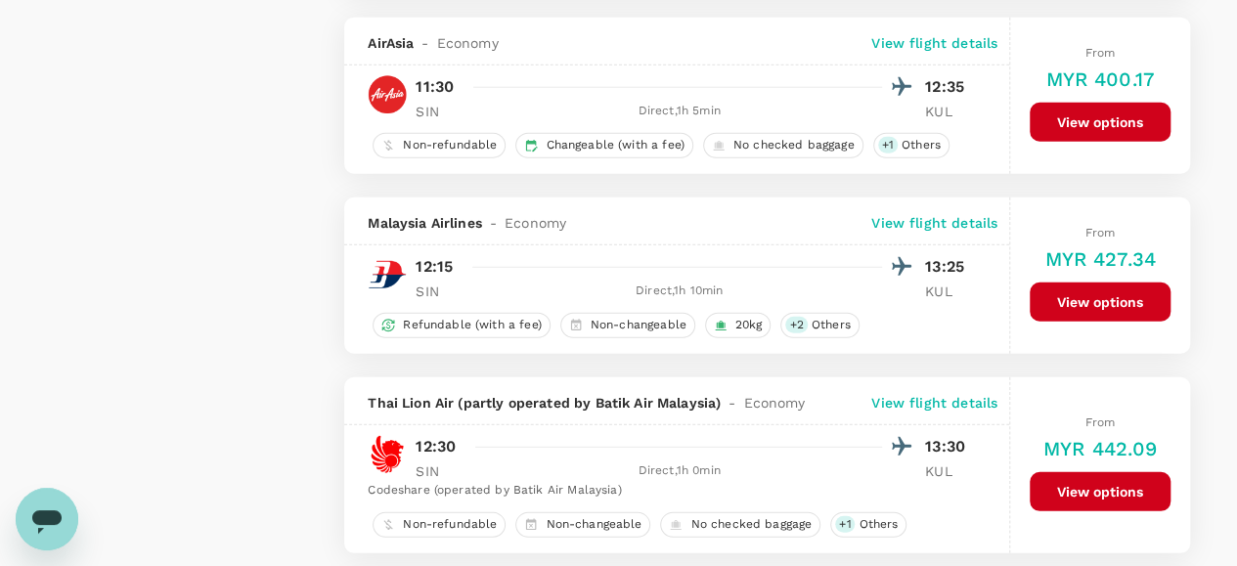
scroll to position [2640, 0]
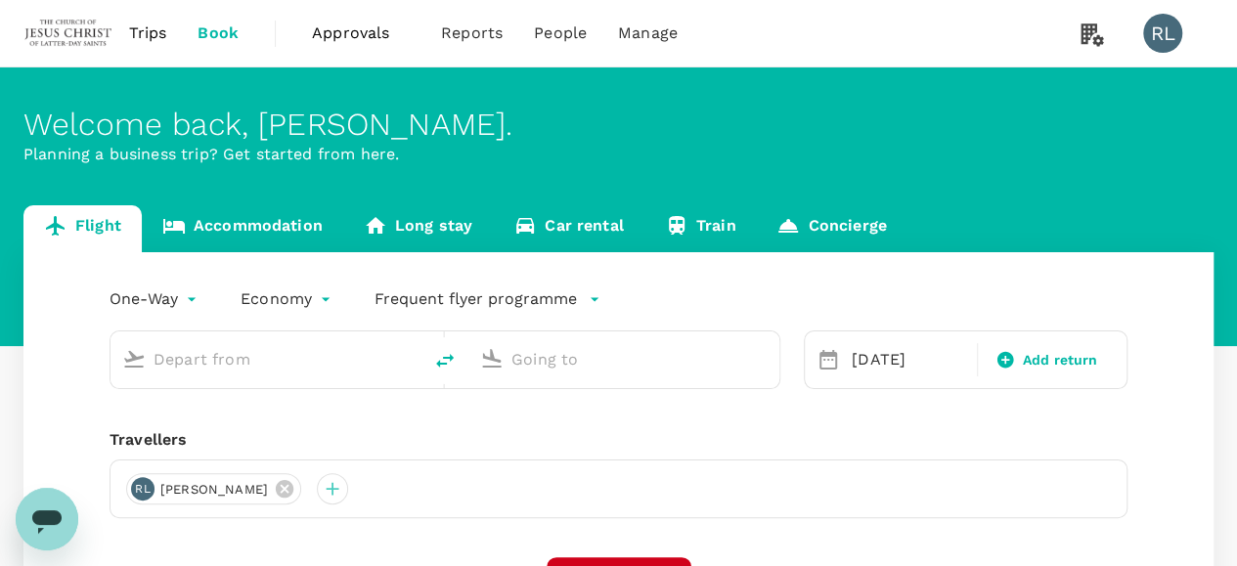
type input "Singapore Changi (SIN)"
type input "Kuala Lumpur Intl ([GEOGRAPHIC_DATA])"
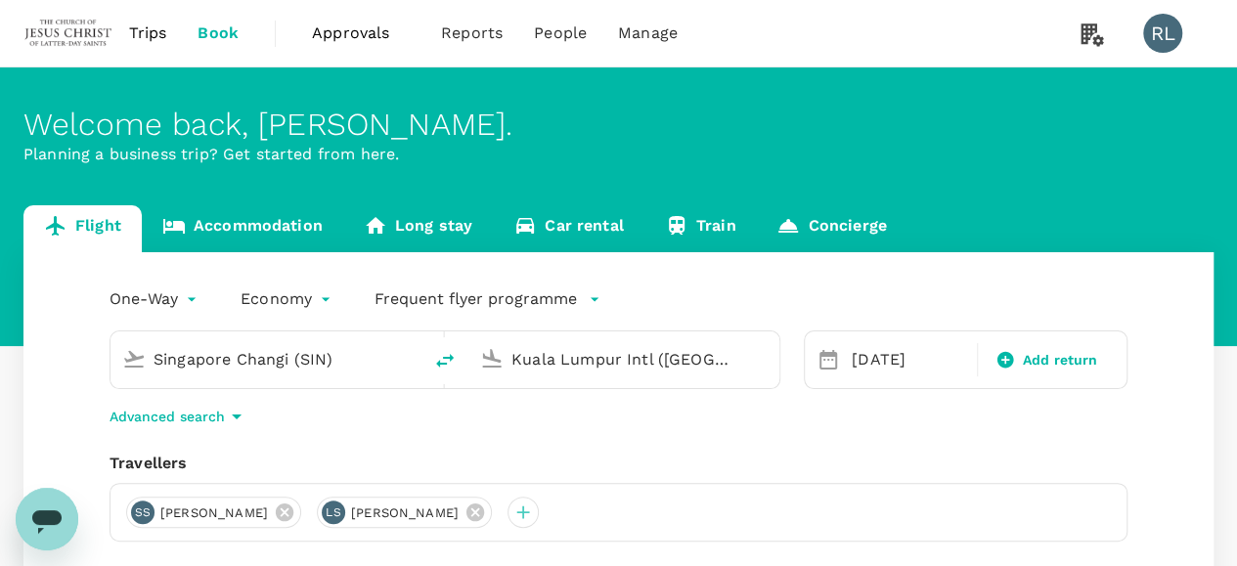
click at [430, 361] on button "delete" at bounding box center [444, 360] width 47 height 47
type input "Kuala Lumpur Intl ([GEOGRAPHIC_DATA])"
drag, startPoint x: 716, startPoint y: 359, endPoint x: 524, endPoint y: 350, distance: 191.8
click at [473, 352] on div "Singapore Changi (SIN)" at bounding box center [619, 355] width 295 height 43
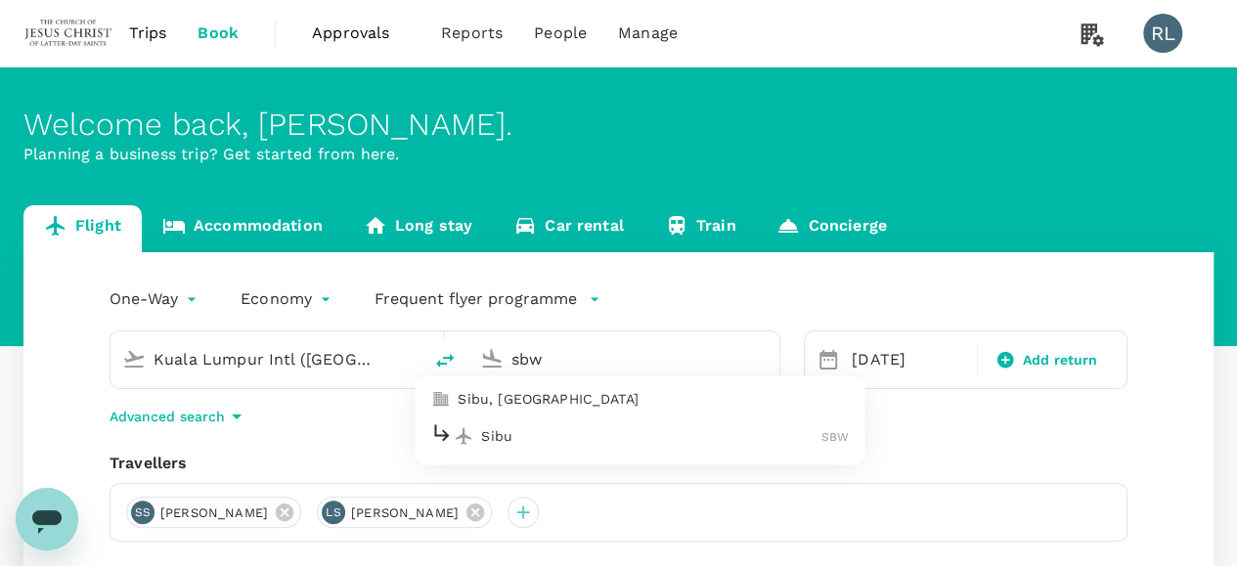
click at [493, 438] on p "Sibu" at bounding box center [651, 436] width 340 height 20
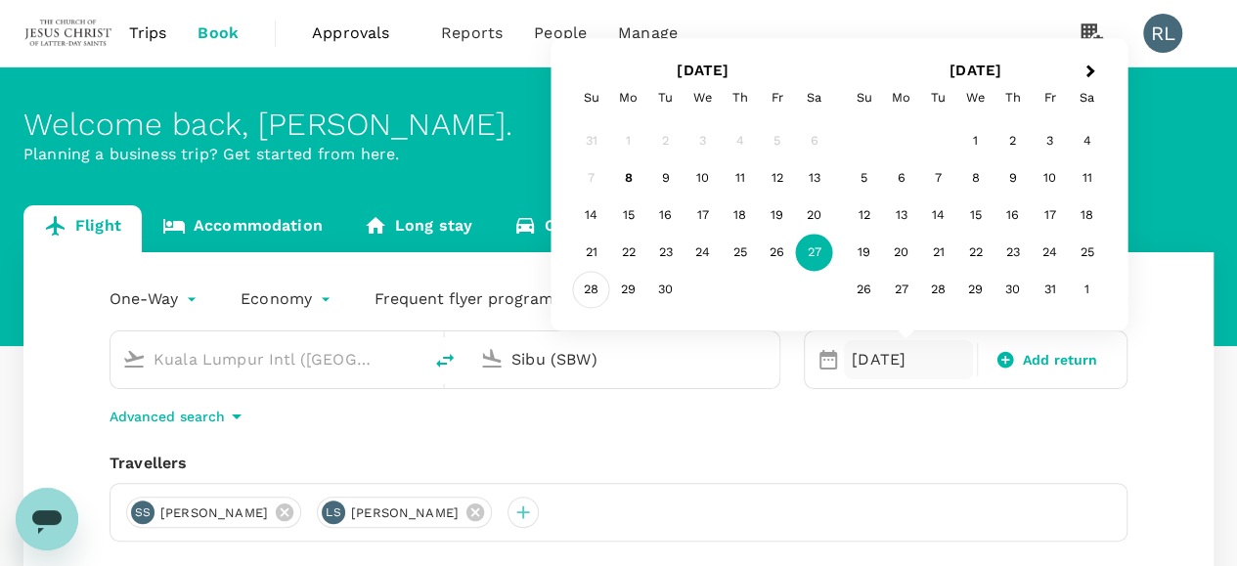
type input "Sibu (SBW)"
click at [592, 289] on div "28" at bounding box center [591, 290] width 37 height 37
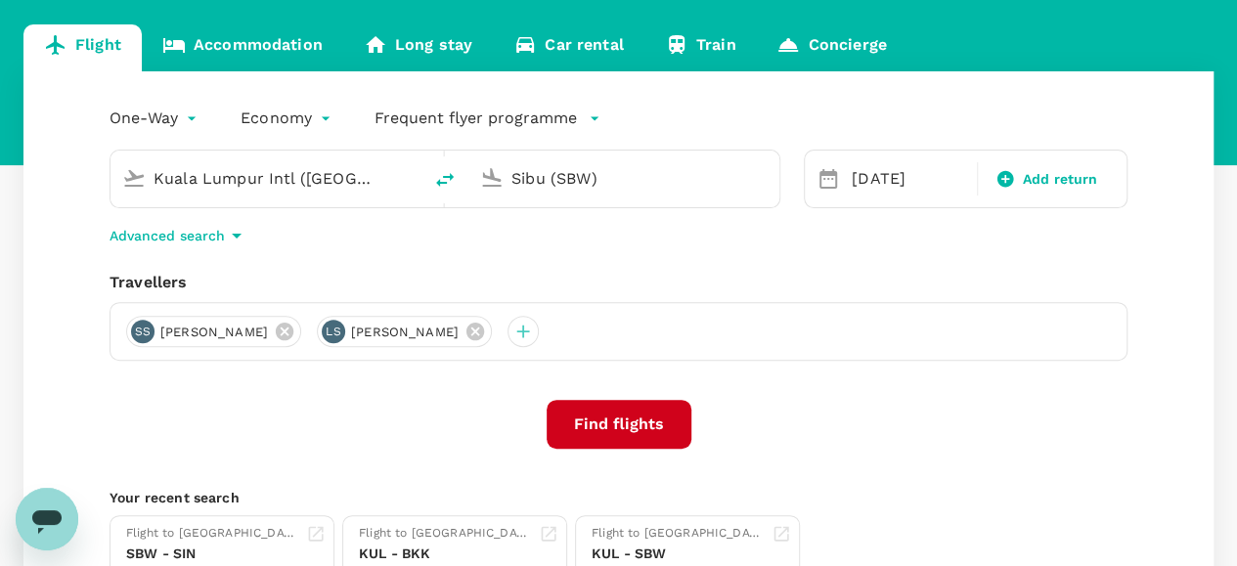
scroll to position [196, 0]
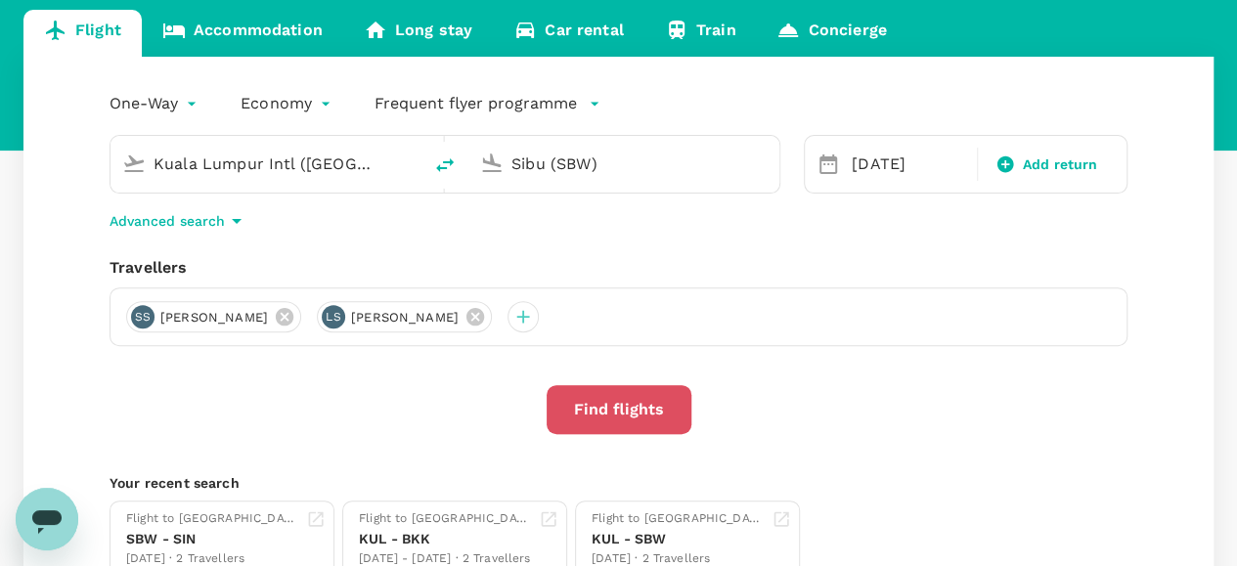
click at [589, 402] on button "Find flights" at bounding box center [619, 409] width 145 height 49
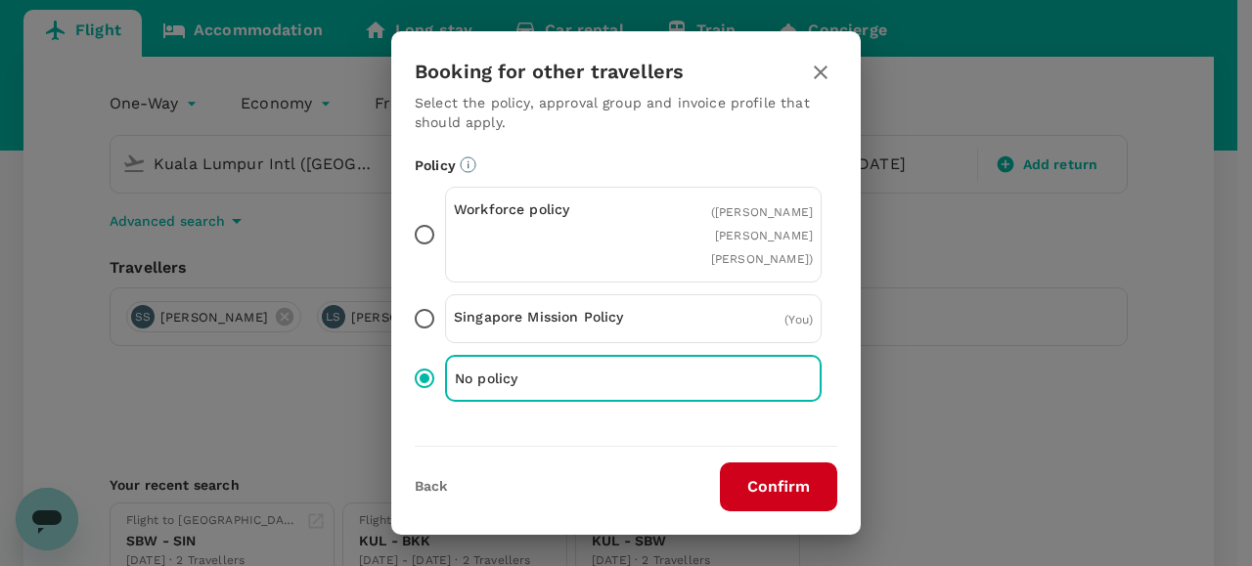
click at [774, 489] on button "Confirm" at bounding box center [778, 486] width 117 height 49
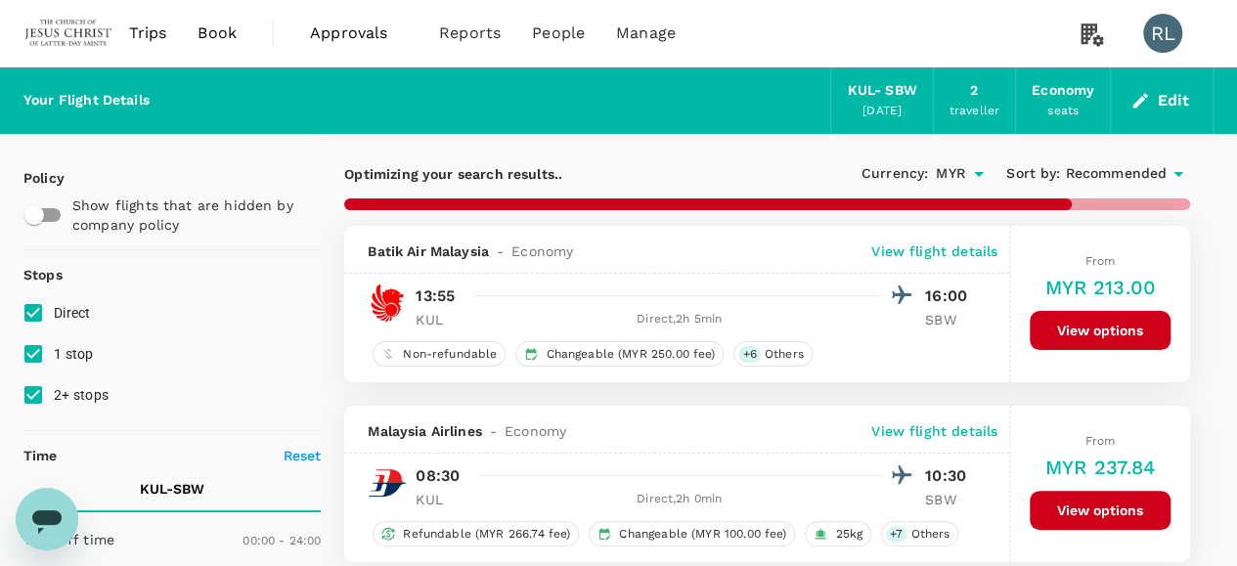
type input "975"
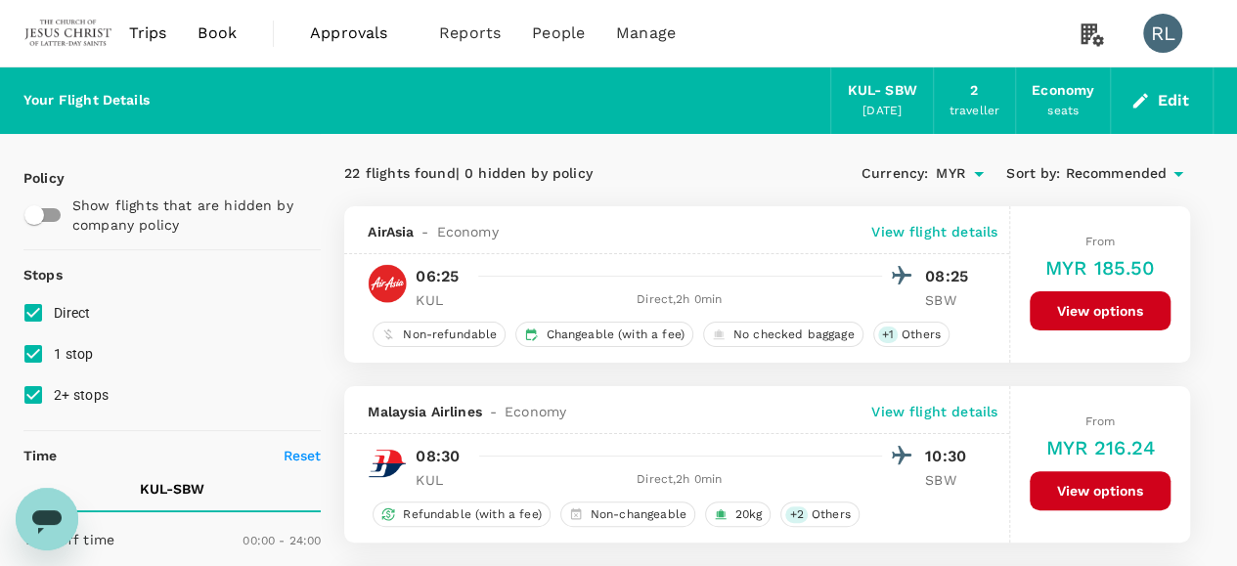
click at [1123, 174] on span "Recommended" at bounding box center [1116, 174] width 102 height 22
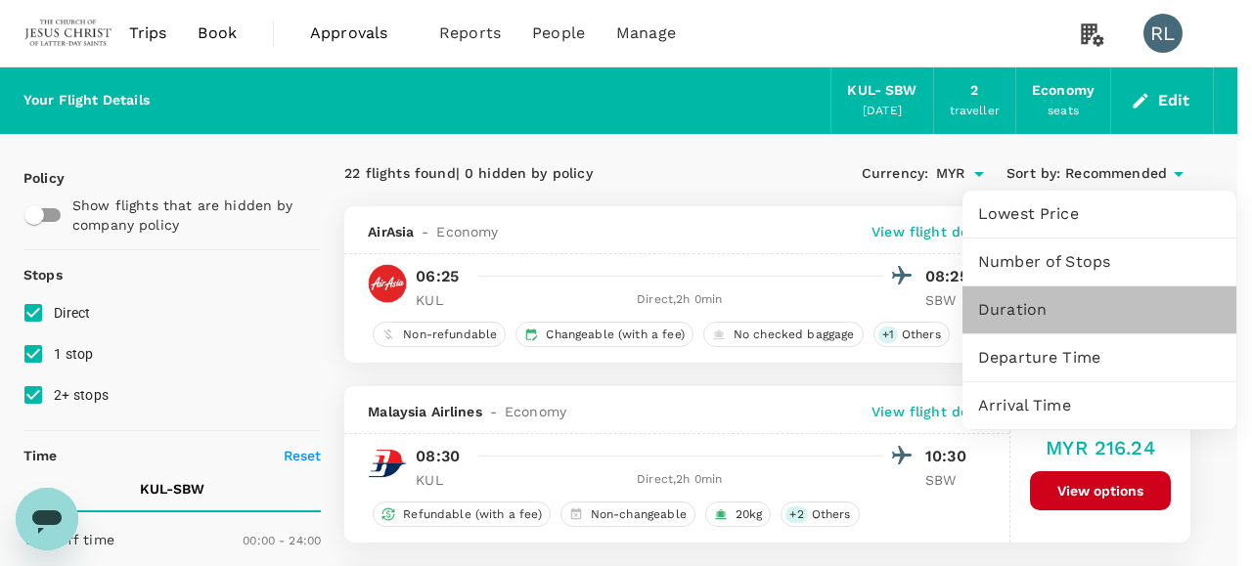
click at [1019, 316] on span "Duration" at bounding box center [1099, 309] width 242 height 23
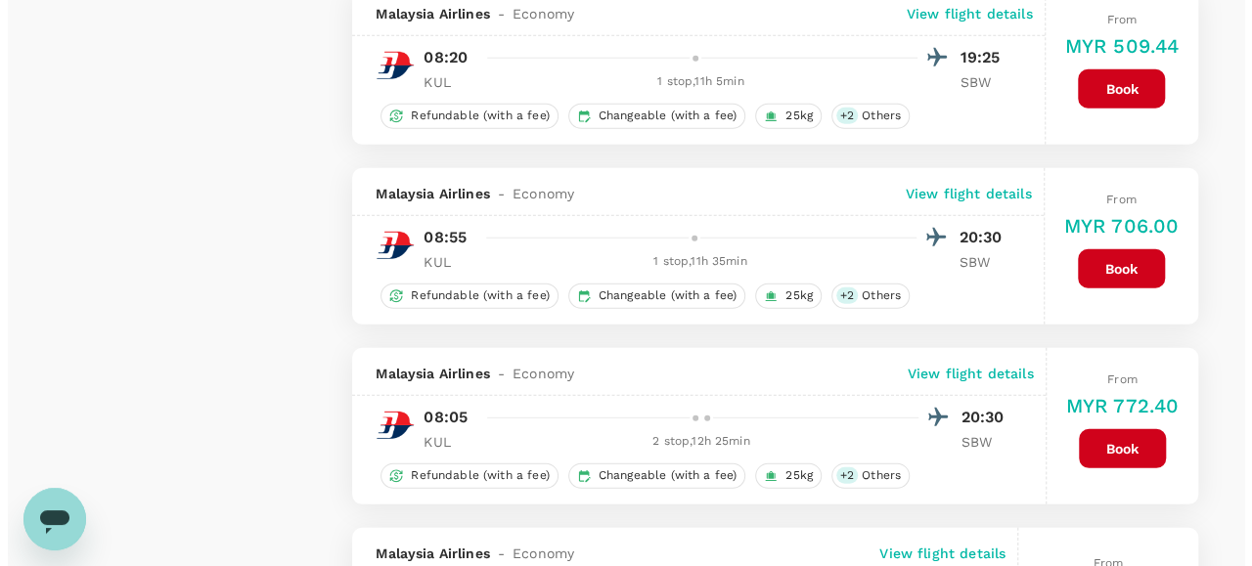
scroll to position [2640, 0]
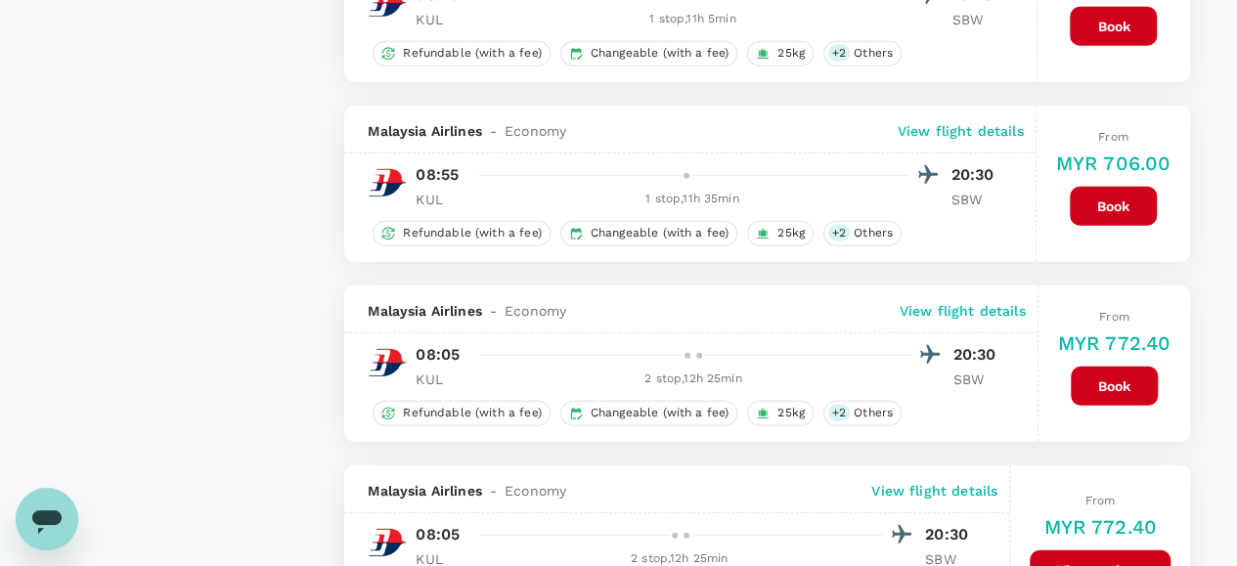
click at [978, 121] on p "View flight details" at bounding box center [961, 131] width 126 height 20
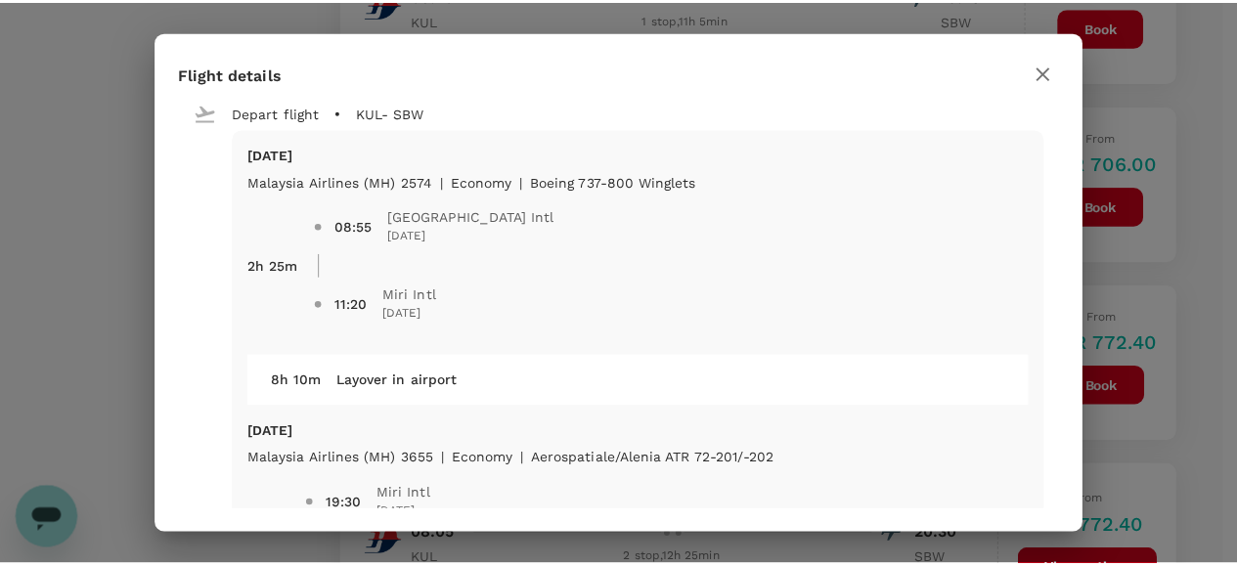
scroll to position [0, 0]
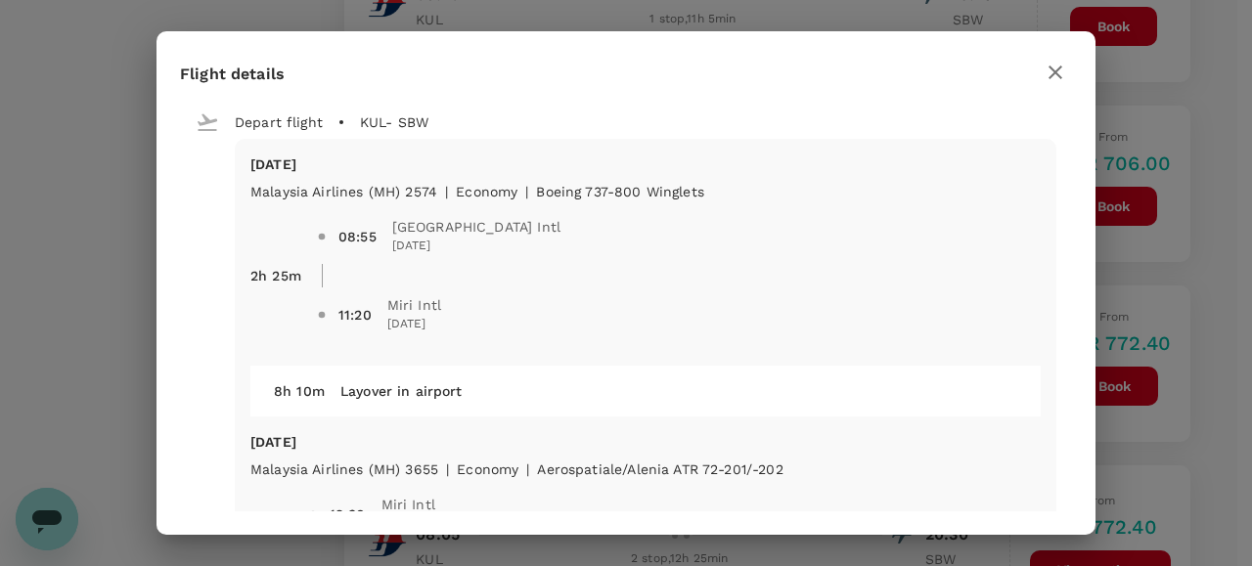
click at [1053, 73] on icon "button" at bounding box center [1055, 73] width 14 height 14
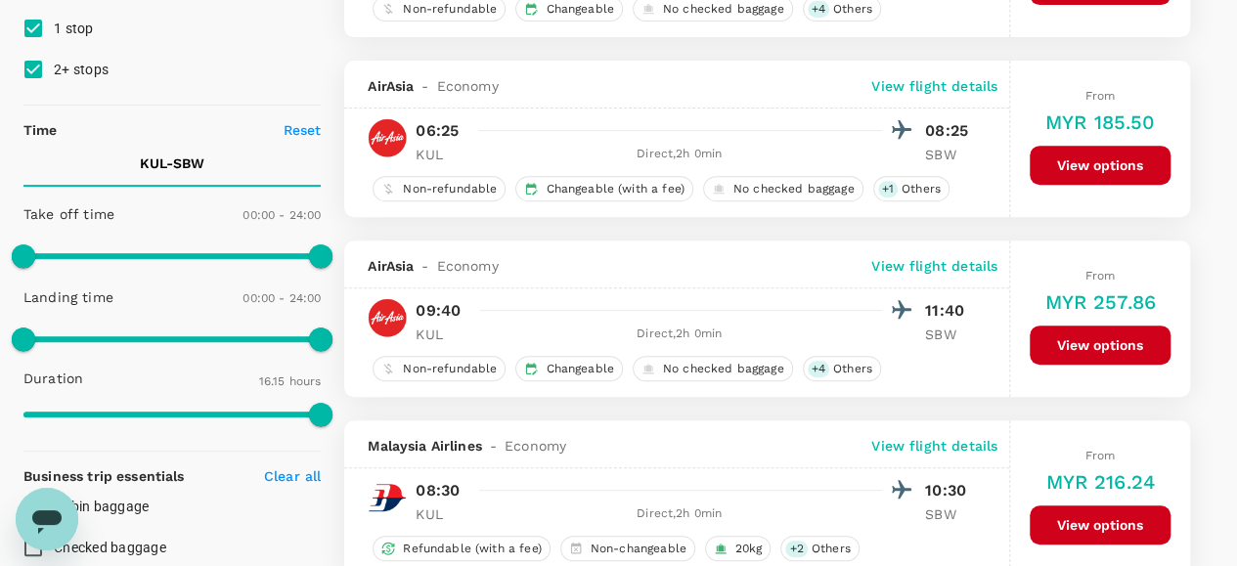
scroll to position [293, 0]
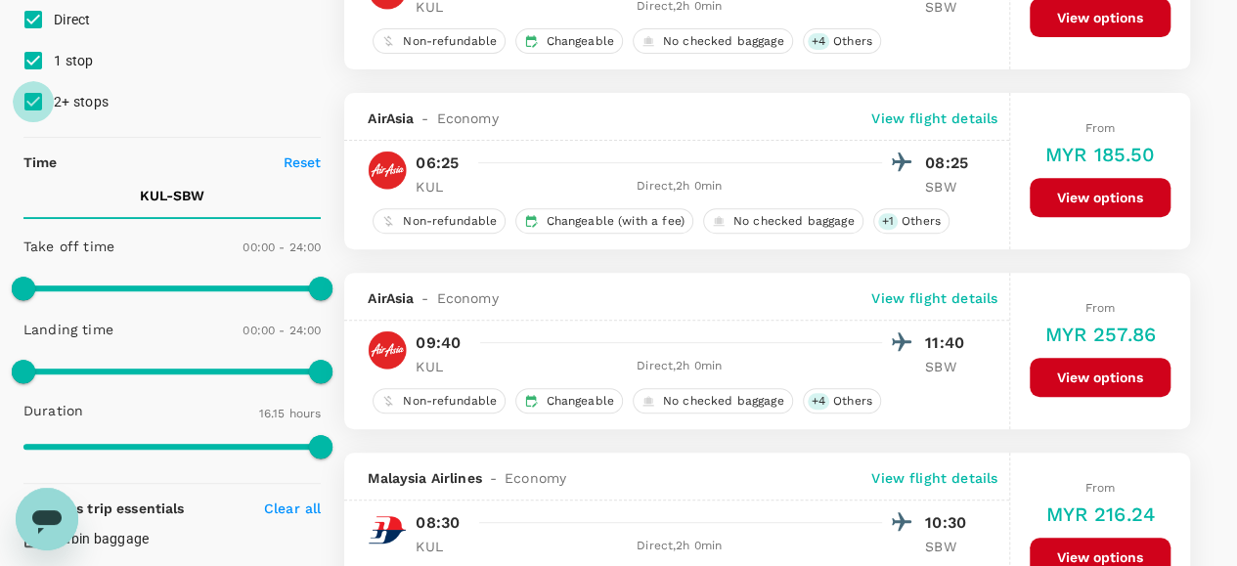
click at [36, 97] on input "2+ stops" at bounding box center [33, 101] width 41 height 41
checkbox input "false"
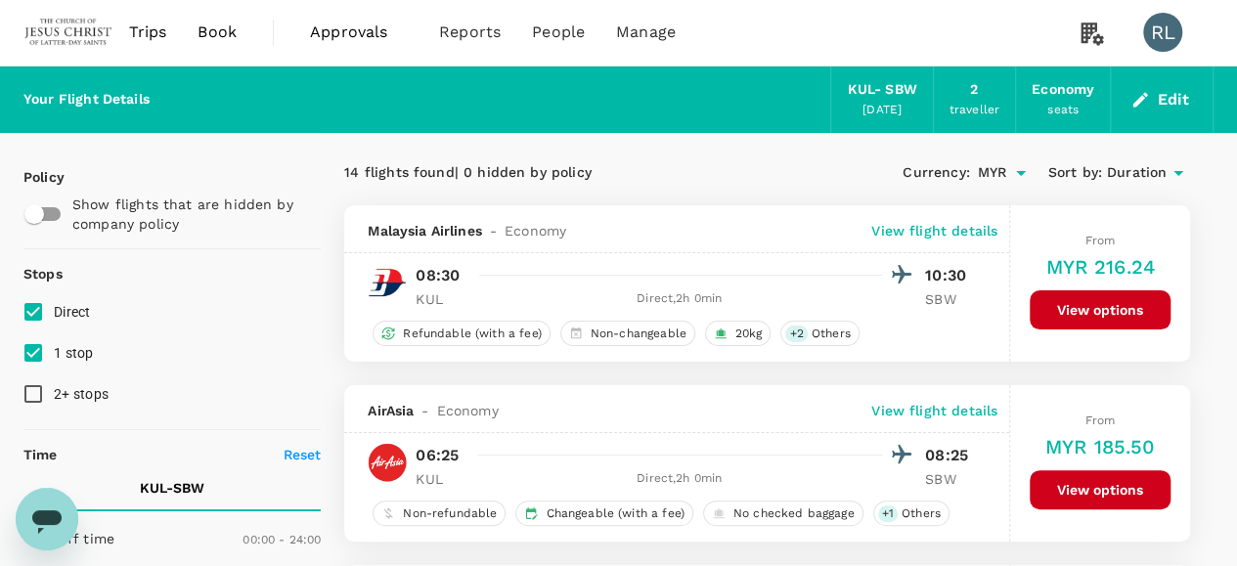
scroll to position [0, 0]
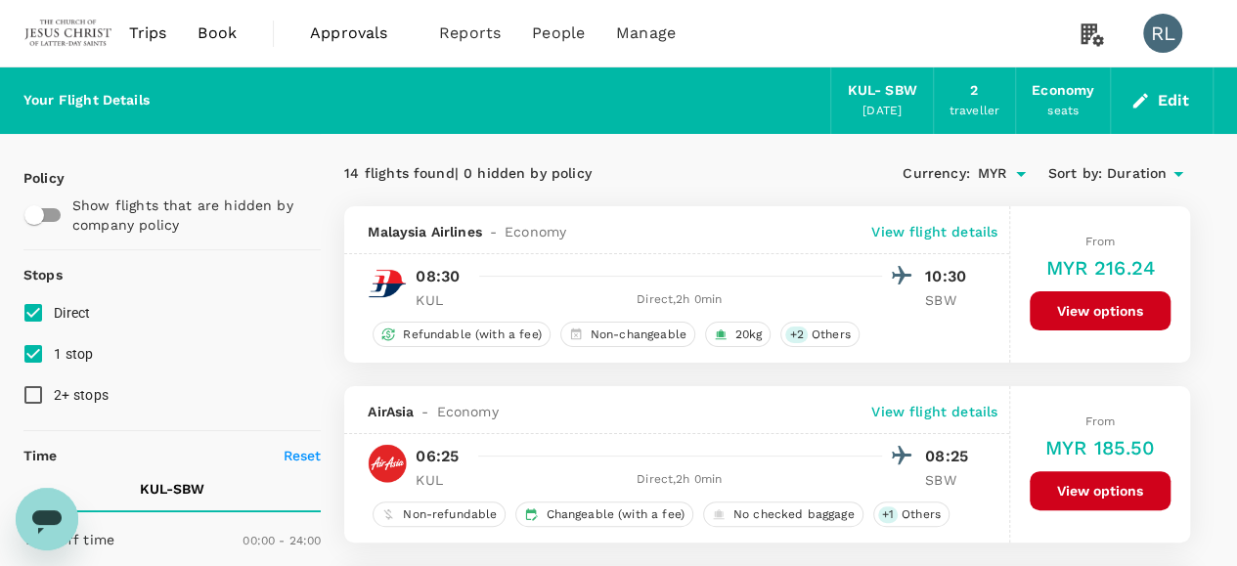
click at [1114, 171] on span "Duration" at bounding box center [1137, 174] width 60 height 22
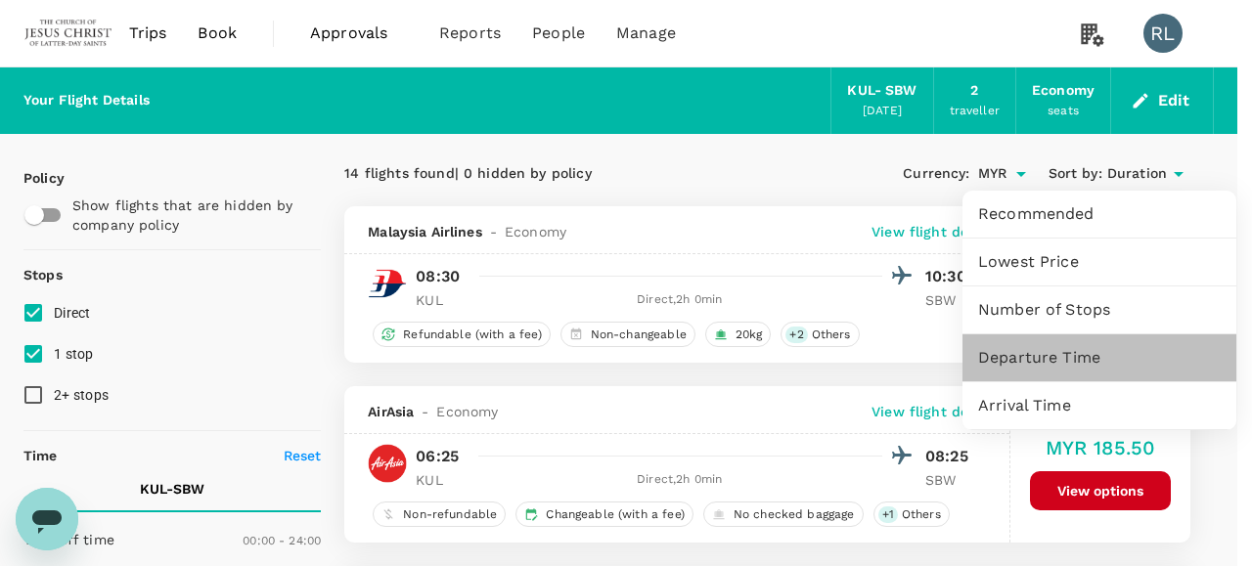
click at [1032, 361] on span "Departure Time" at bounding box center [1099, 357] width 242 height 23
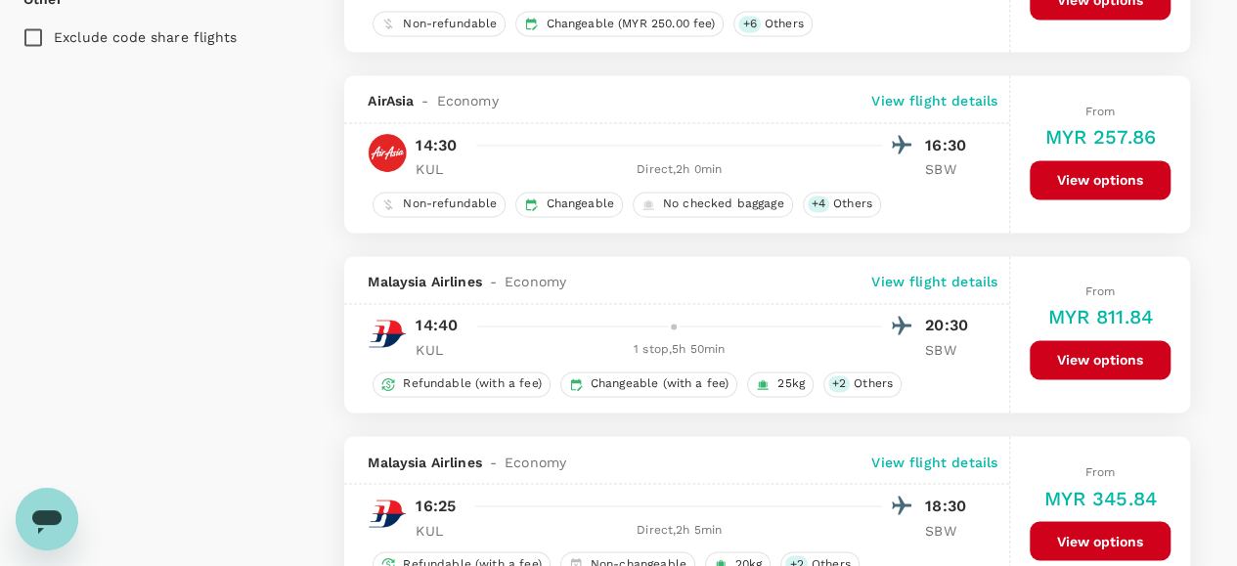
scroll to position [1467, 0]
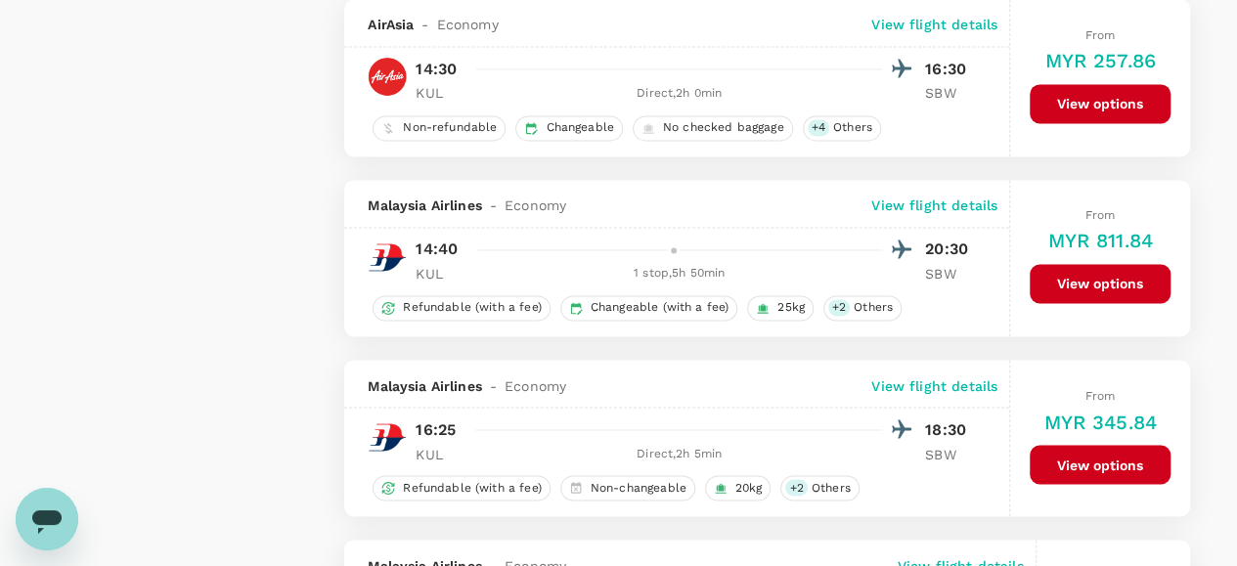
click at [923, 198] on p "View flight details" at bounding box center [934, 206] width 126 height 20
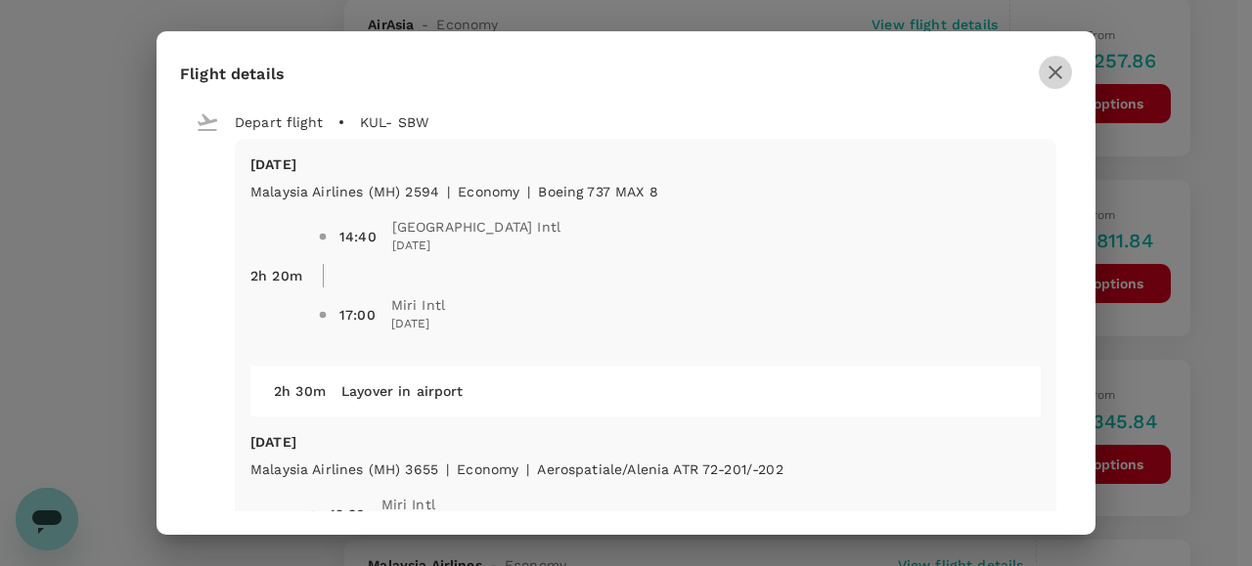
click at [1051, 74] on icon "button" at bounding box center [1055, 73] width 14 height 14
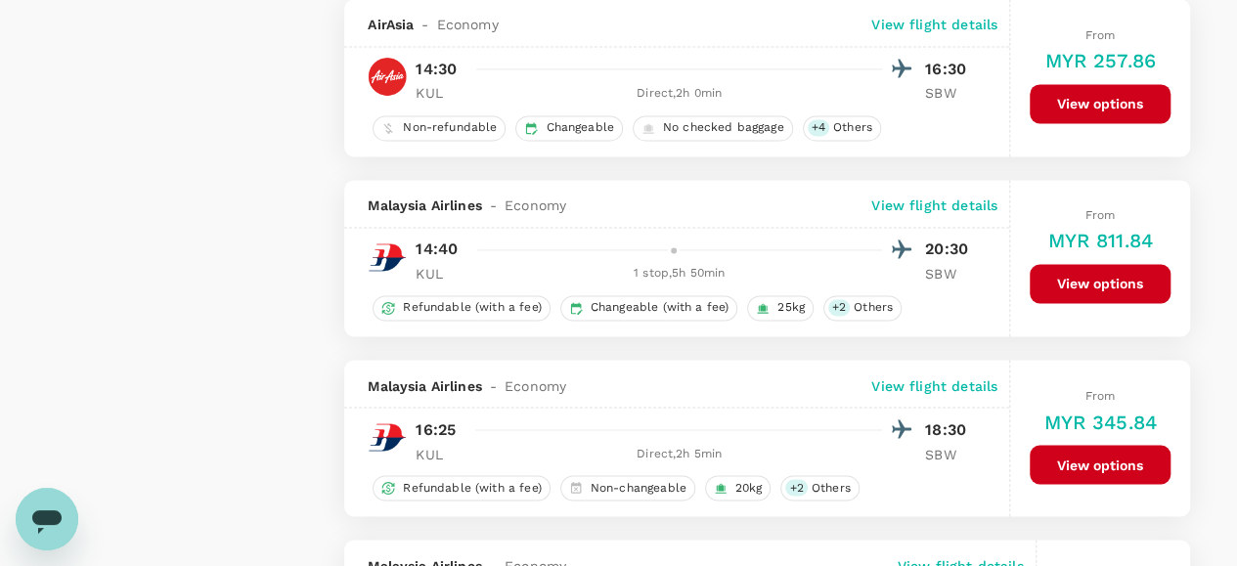
click at [939, 375] on p "View flight details" at bounding box center [934, 385] width 126 height 20
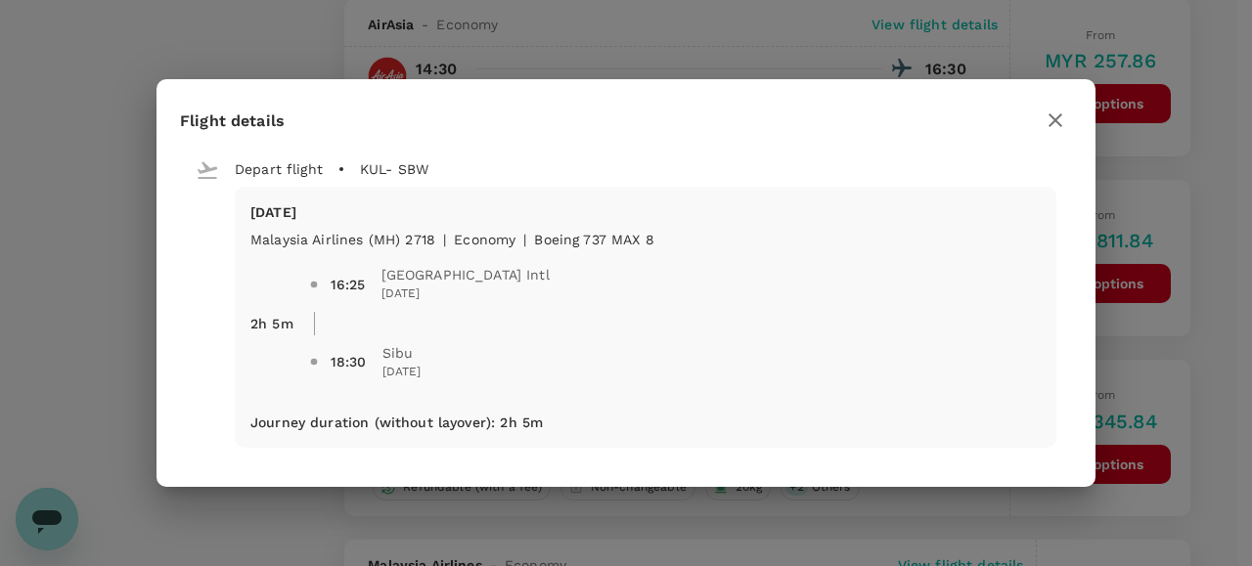
click at [1052, 120] on icon "button" at bounding box center [1054, 120] width 23 height 23
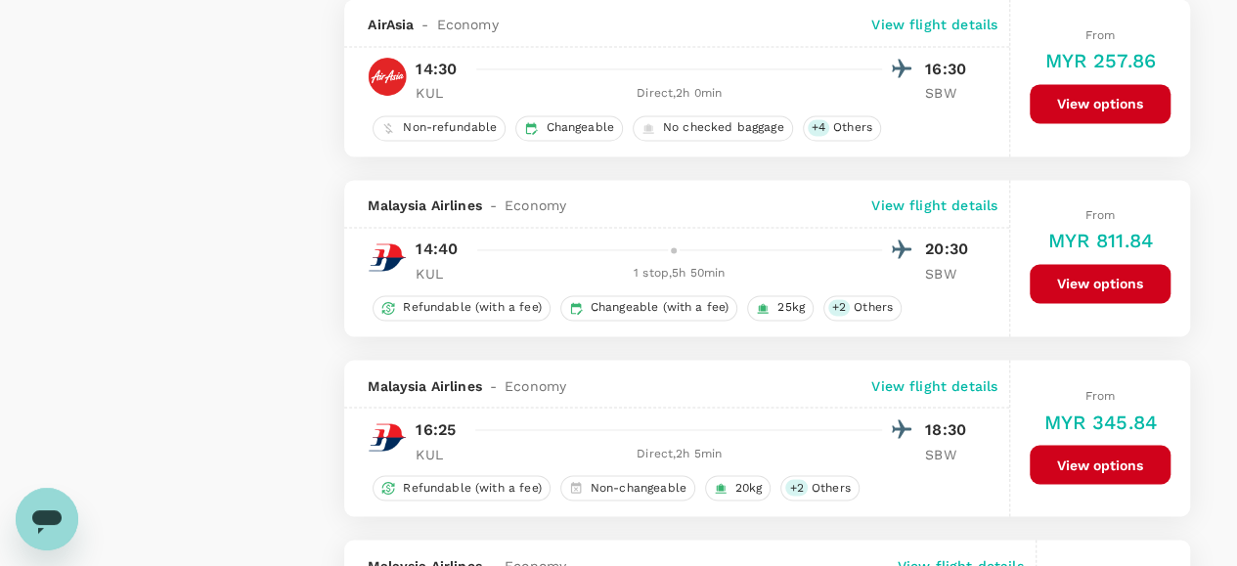
click at [903, 199] on p "View flight details" at bounding box center [934, 206] width 126 height 20
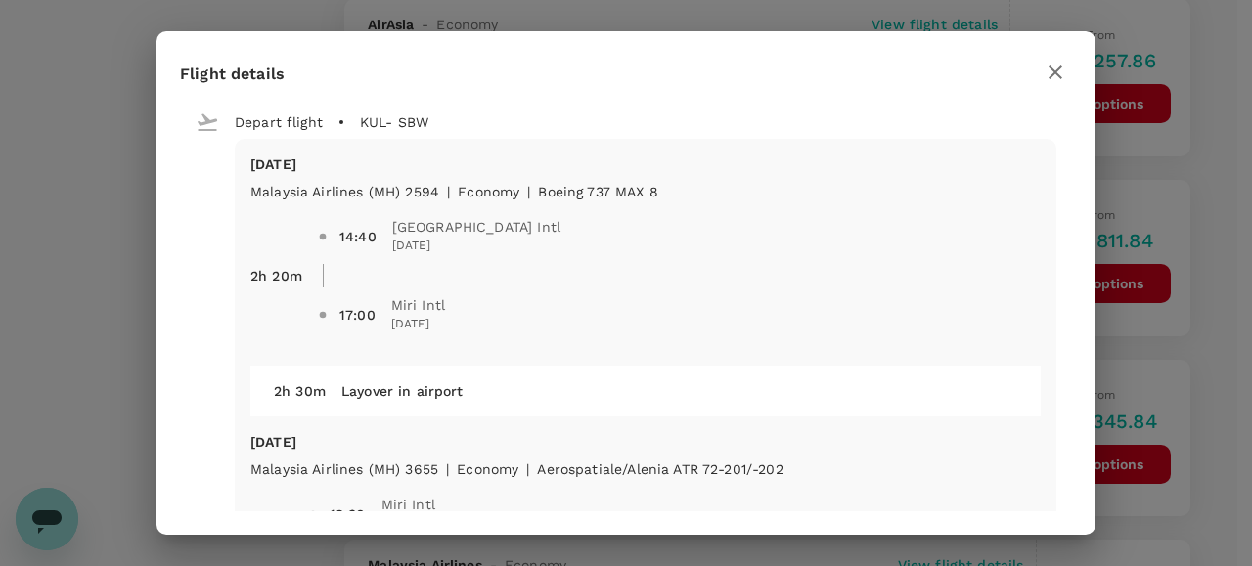
click at [1051, 67] on icon "button" at bounding box center [1055, 73] width 14 height 14
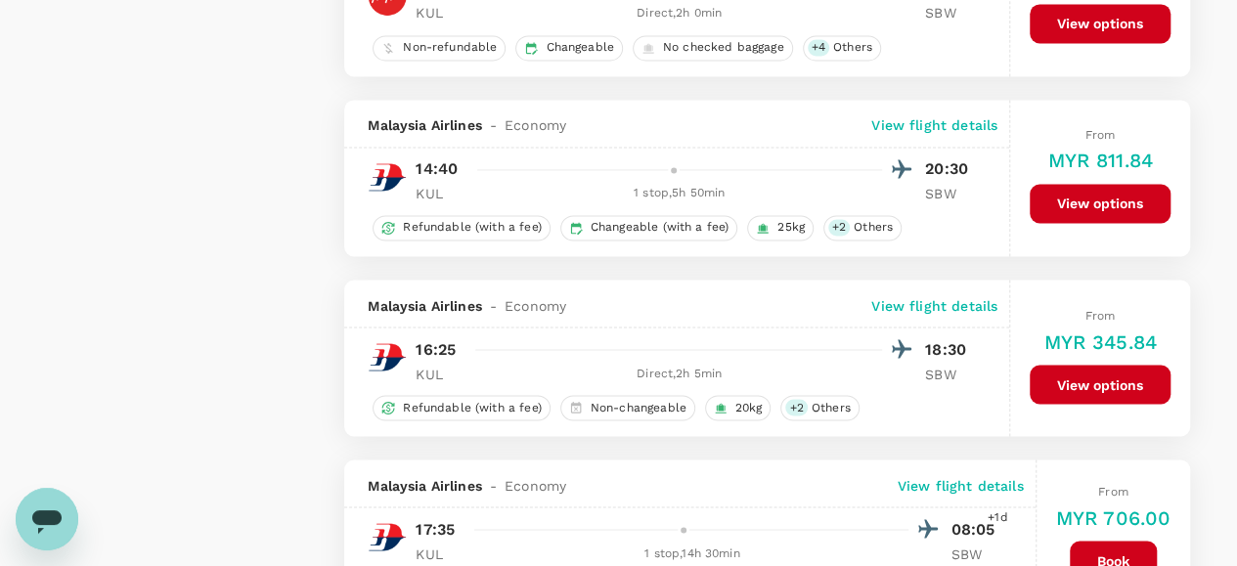
scroll to position [1545, 0]
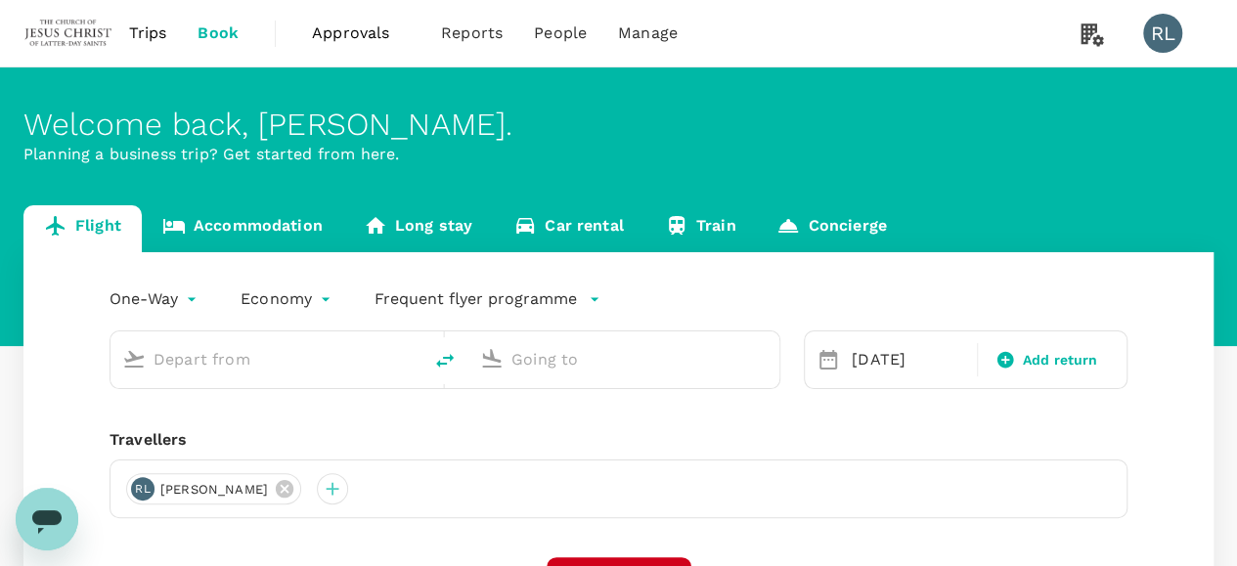
type input "Kuala Lumpur Intl ([GEOGRAPHIC_DATA])"
type input "Sibu (SBW)"
type input "Kuala Lumpur Intl ([GEOGRAPHIC_DATA])"
type input "Sibu (SBW)"
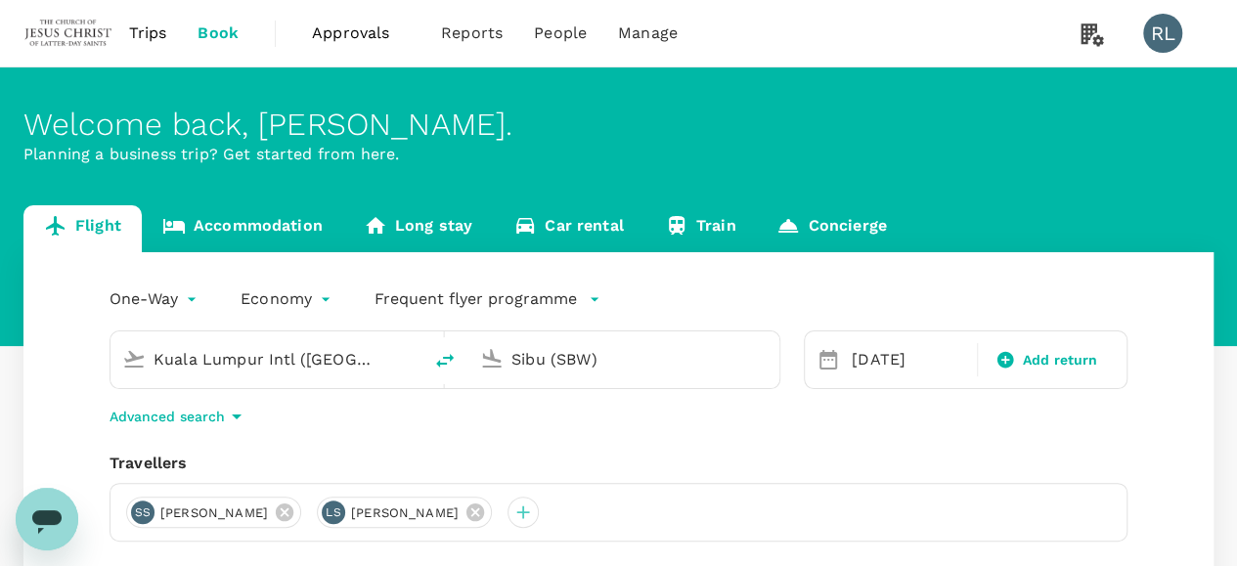
click at [154, 22] on span "Trips" at bounding box center [148, 33] width 38 height 23
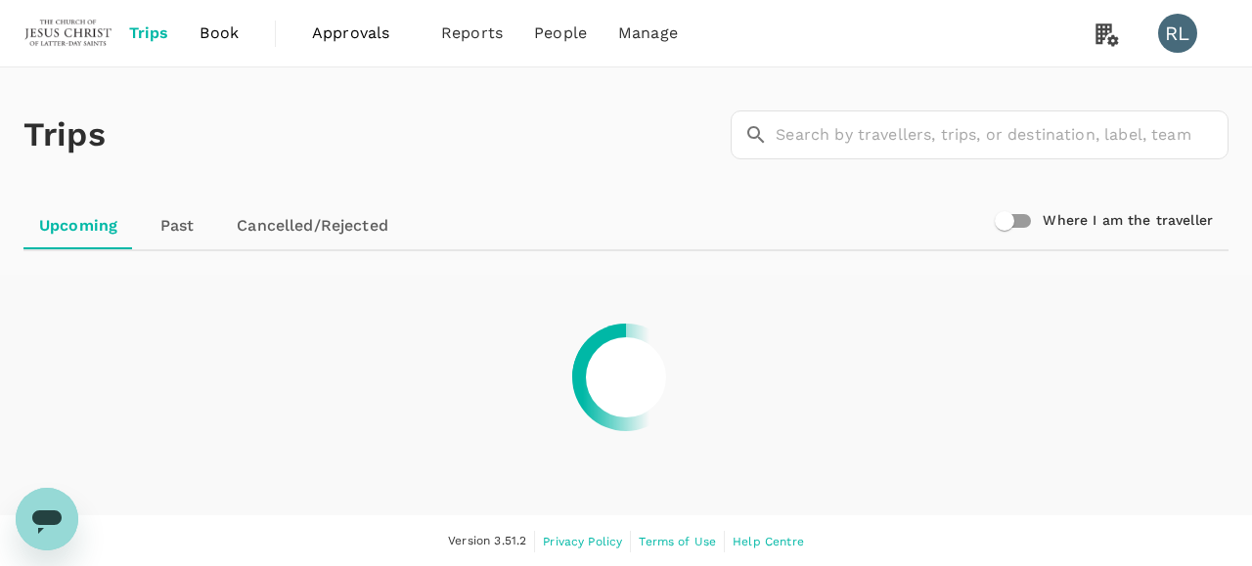
click at [168, 224] on link "Past" at bounding box center [177, 225] width 88 height 47
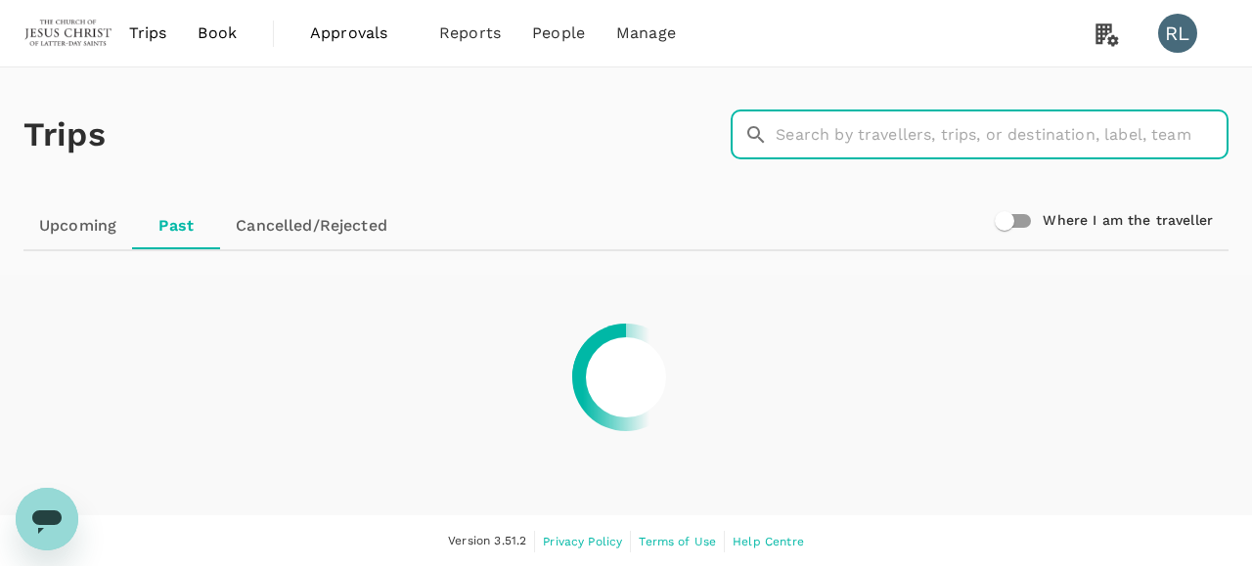
click at [838, 130] on input "text" at bounding box center [1001, 134] width 453 height 49
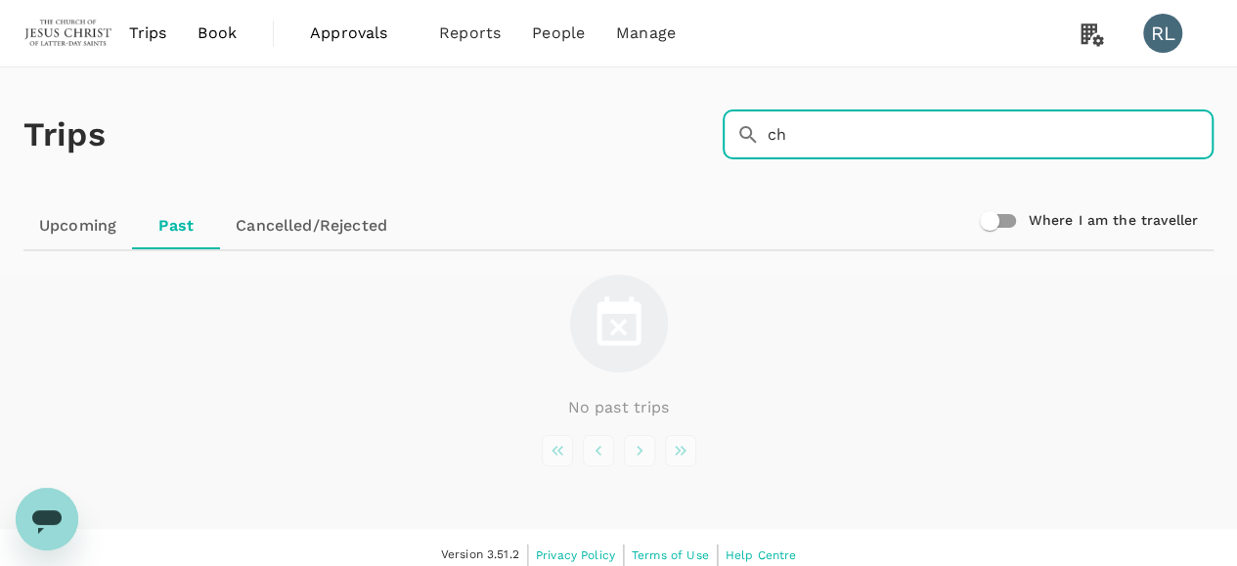
type input "c"
type input "chung"
